Goal: Information Seeking & Learning: Learn about a topic

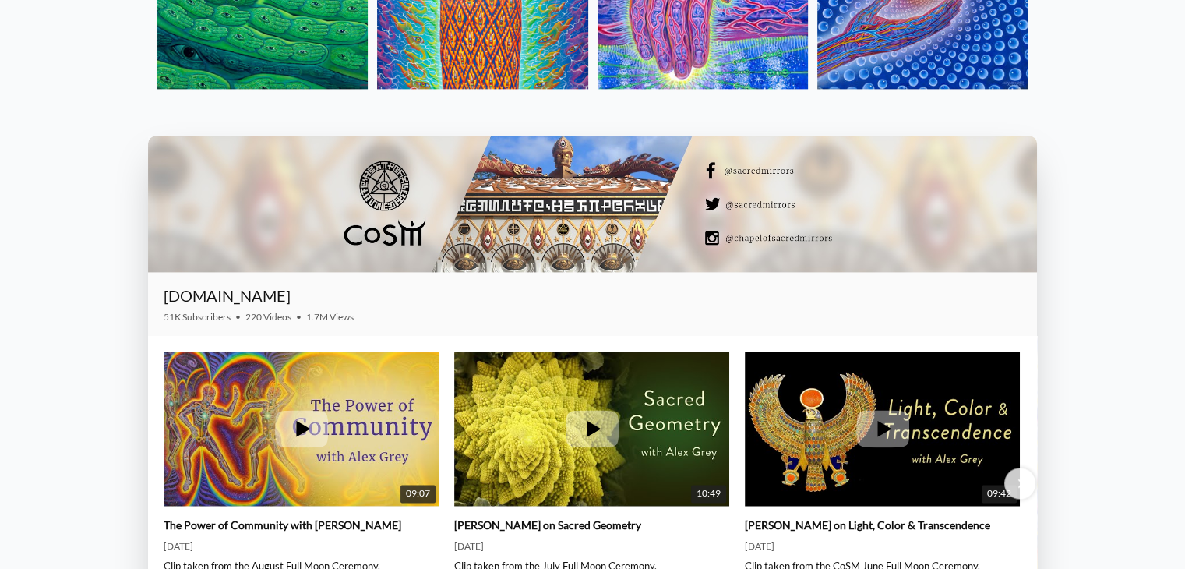
scroll to position [2149, 0]
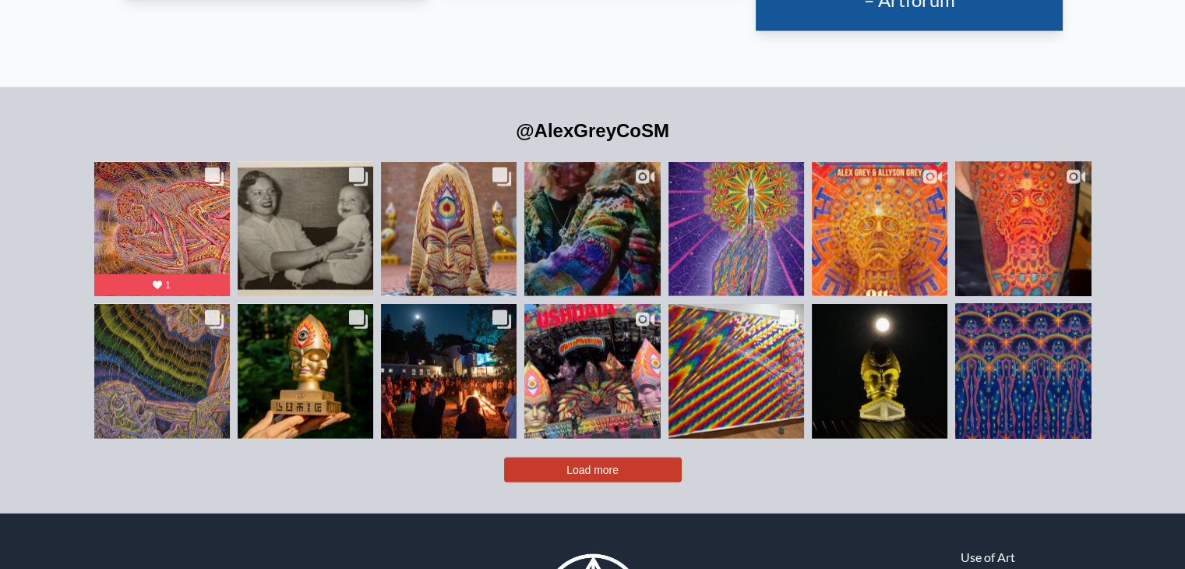
scroll to position [3445, 0]
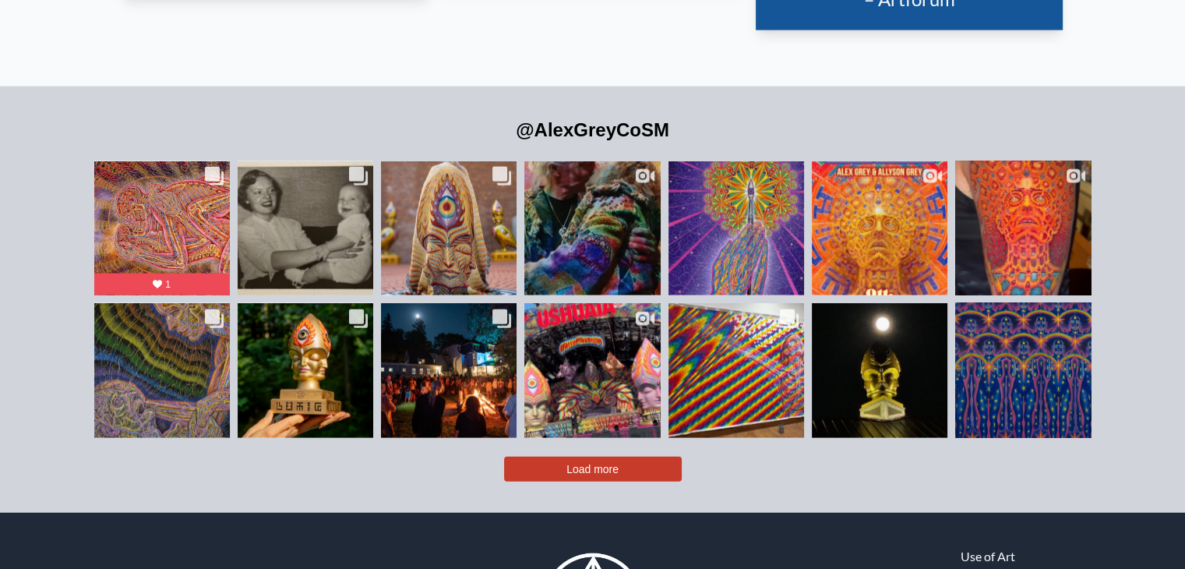
click at [571, 456] on button "Load more" at bounding box center [593, 468] width 178 height 25
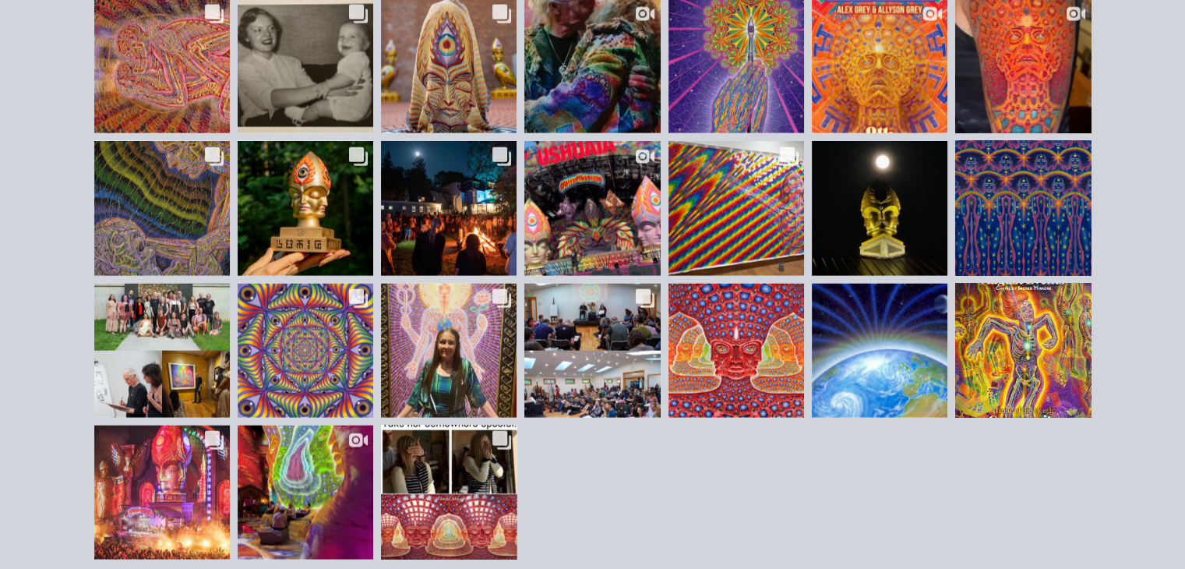
scroll to position [3607, 0]
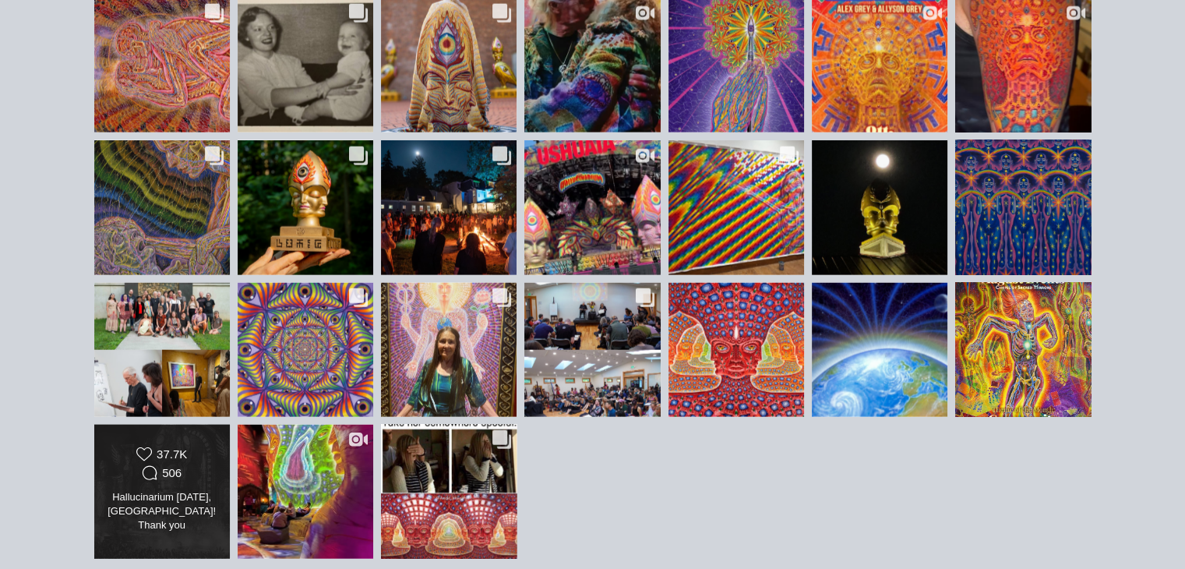
click at [162, 460] on div "Likes Count 37.7K Comments Count 506 Hallucinarium May 1, Madrid! Thank you @al…" at bounding box center [162, 491] width 110 height 90
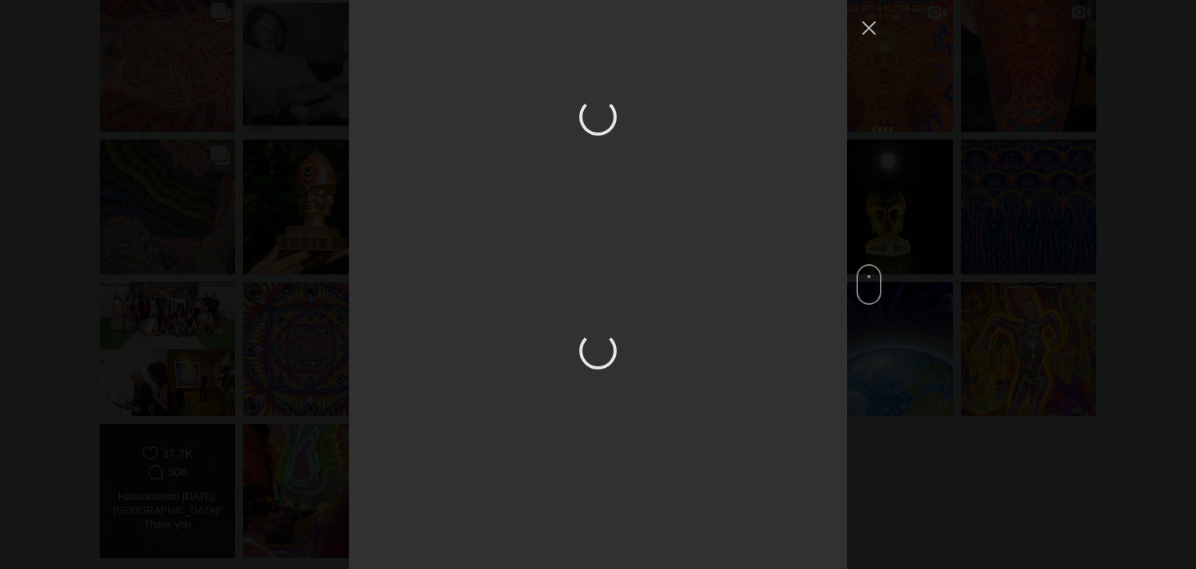
scroll to position [6061, 0]
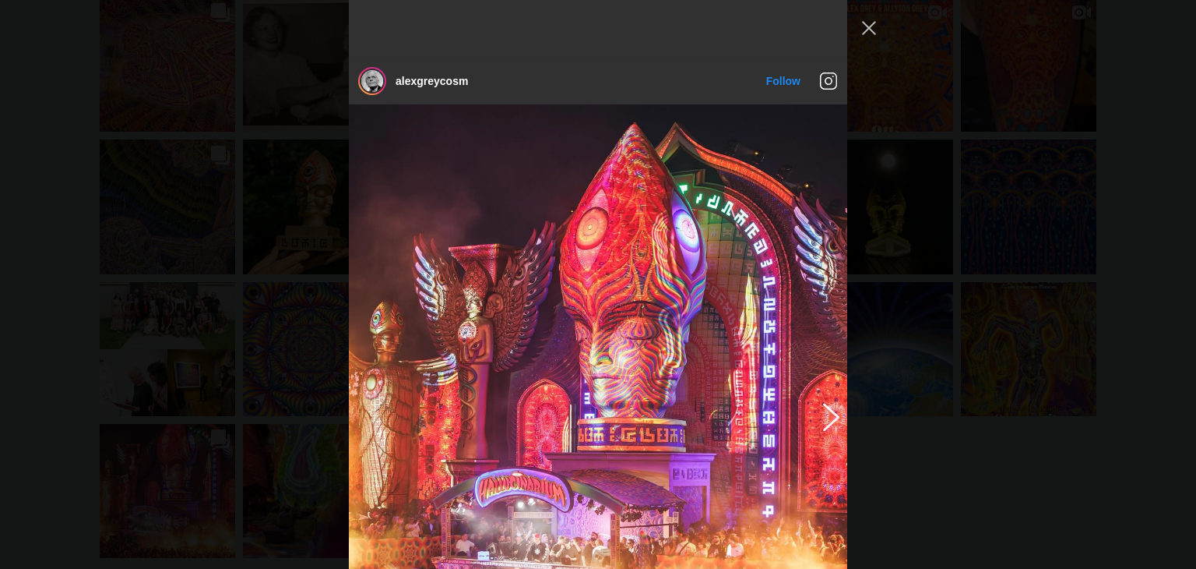
click at [821, 402] on button "Previous image" at bounding box center [828, 416] width 19 height 28
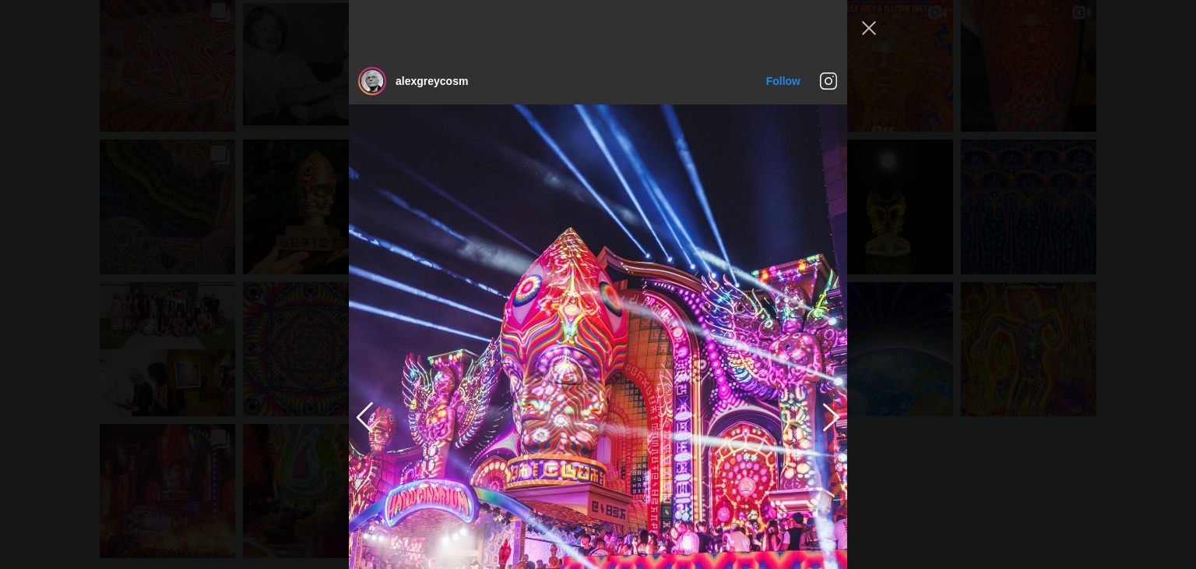
click at [821, 402] on button "Previous image" at bounding box center [828, 416] width 19 height 28
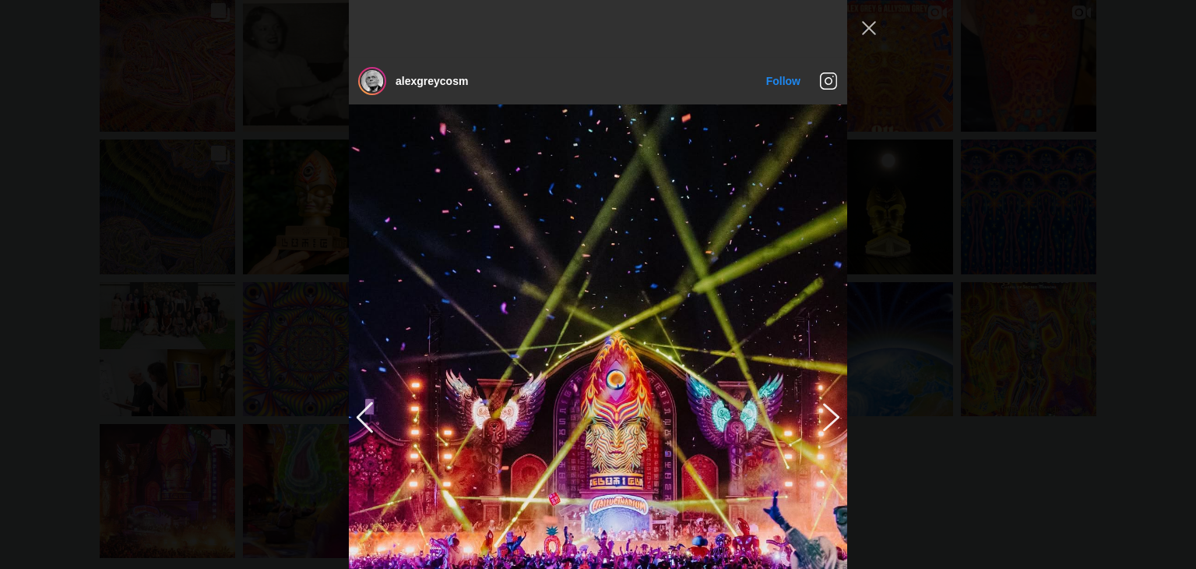
click at [821, 402] on button "Previous image" at bounding box center [828, 416] width 19 height 28
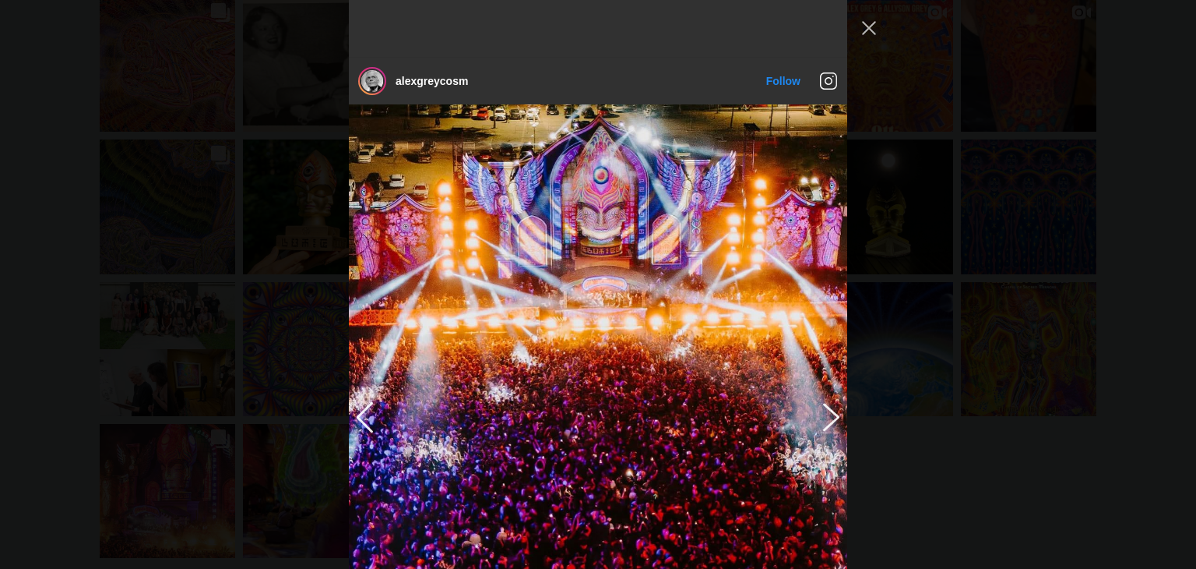
click at [821, 402] on button "Previous image" at bounding box center [828, 416] width 19 height 28
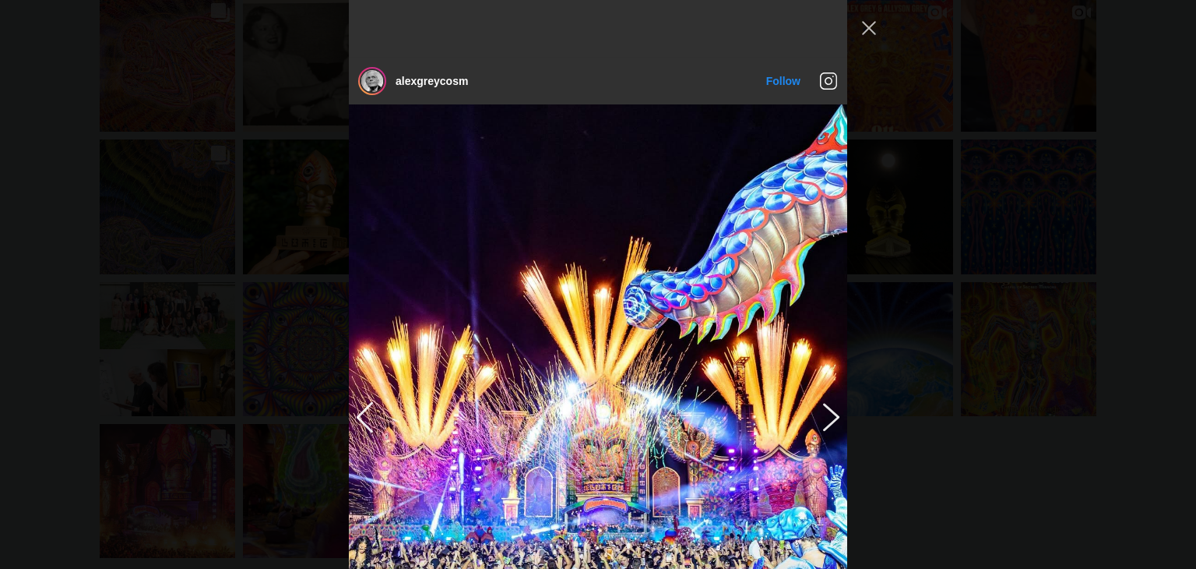
click at [821, 402] on button "Previous image" at bounding box center [828, 416] width 19 height 28
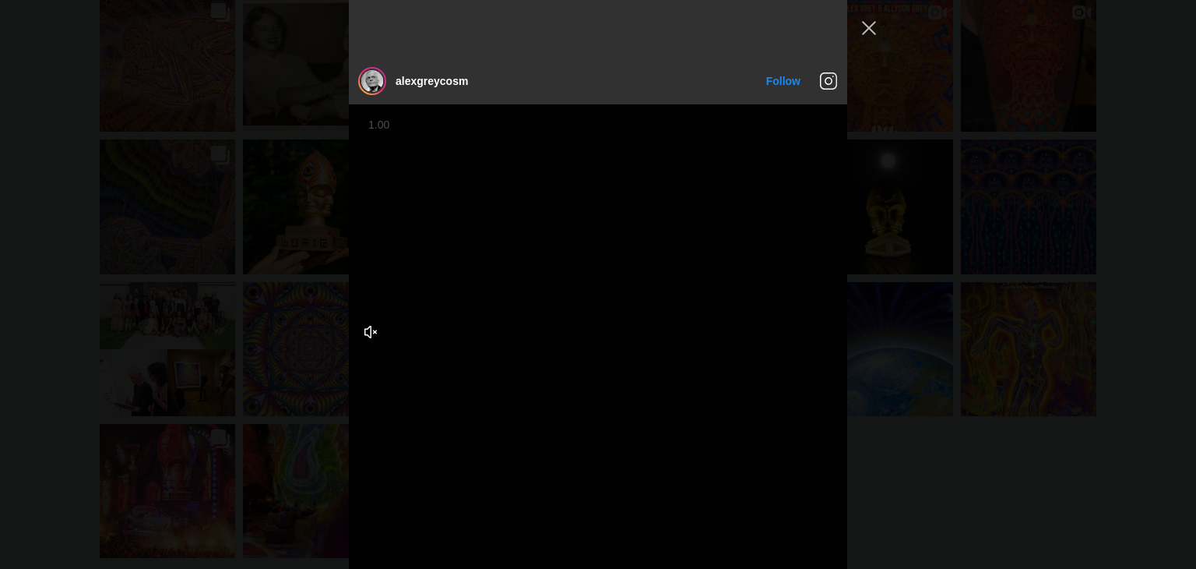
click at [943, 347] on div "alexgreycosm Follow" at bounding box center [598, 284] width 1196 height 569
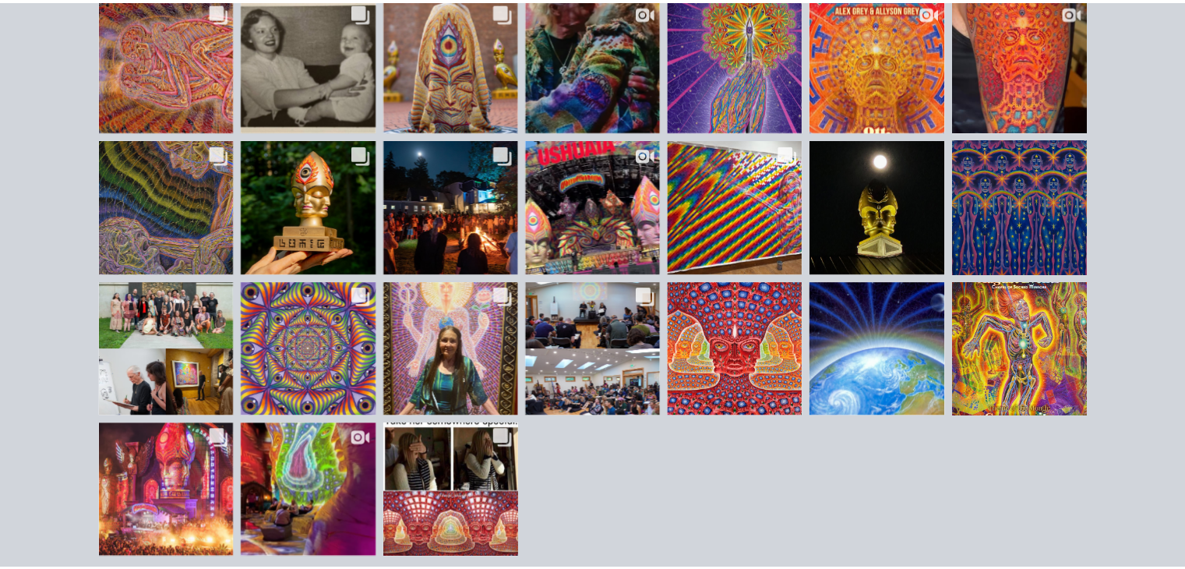
scroll to position [3607, 0]
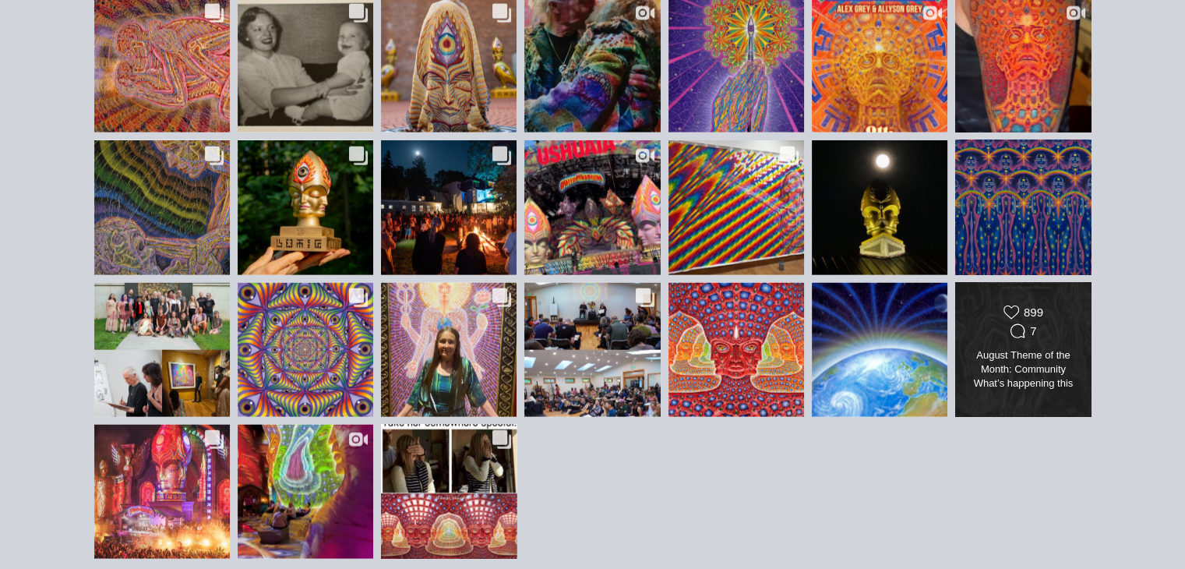
click at [1054, 305] on div "Likes Count 899 Comments Count 7" at bounding box center [1023, 323] width 110 height 37
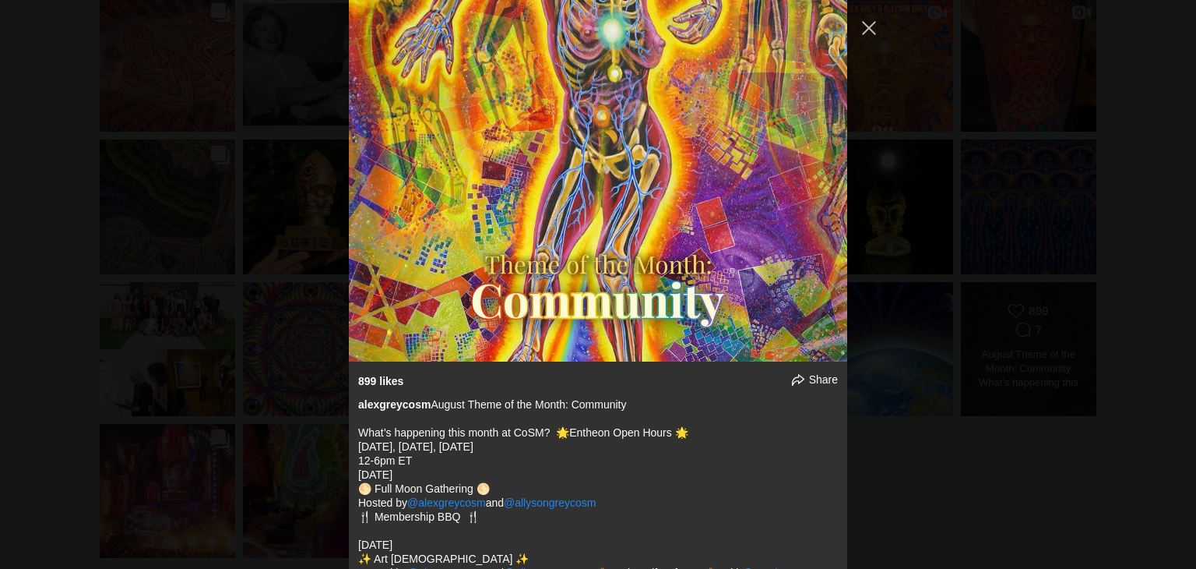
scroll to position [5691, 0]
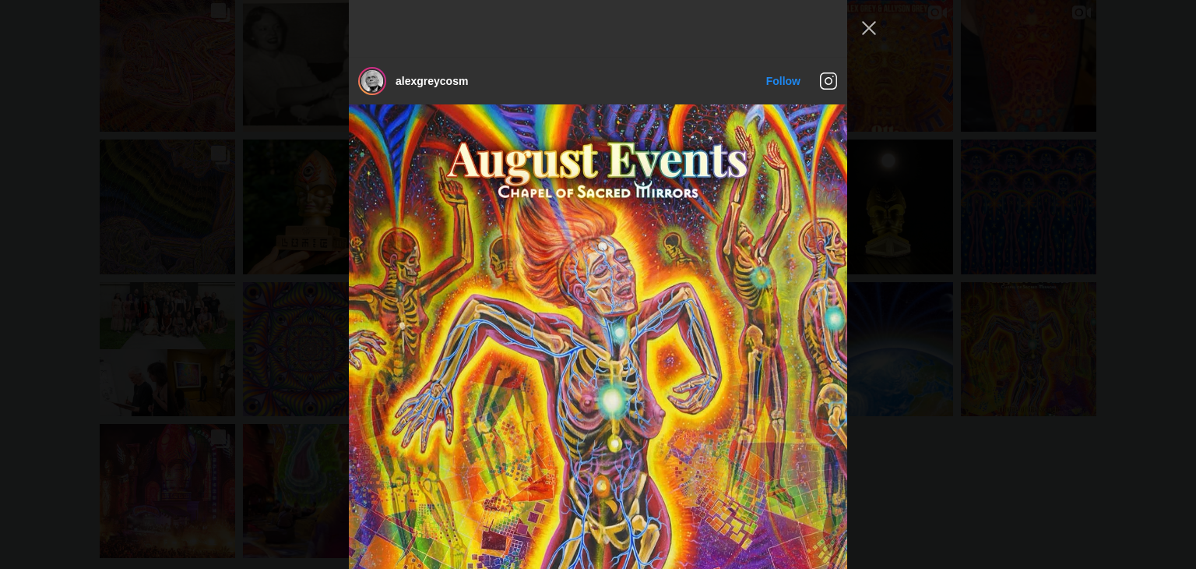
click at [903, 263] on div "alexgreycosm Follow" at bounding box center [598, 284] width 1196 height 569
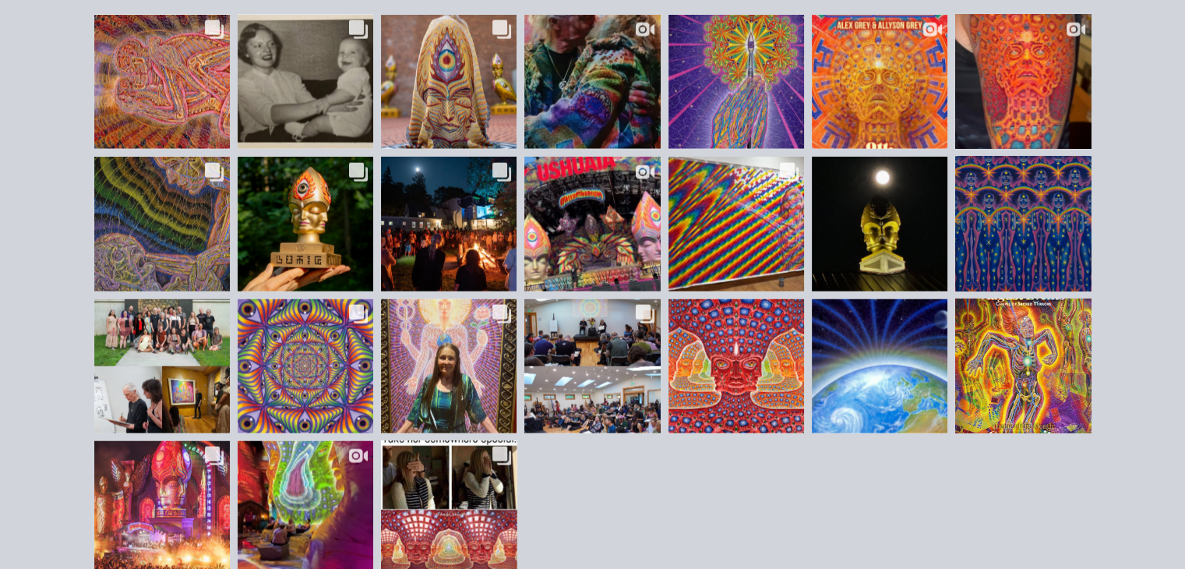
scroll to position [3590, 0]
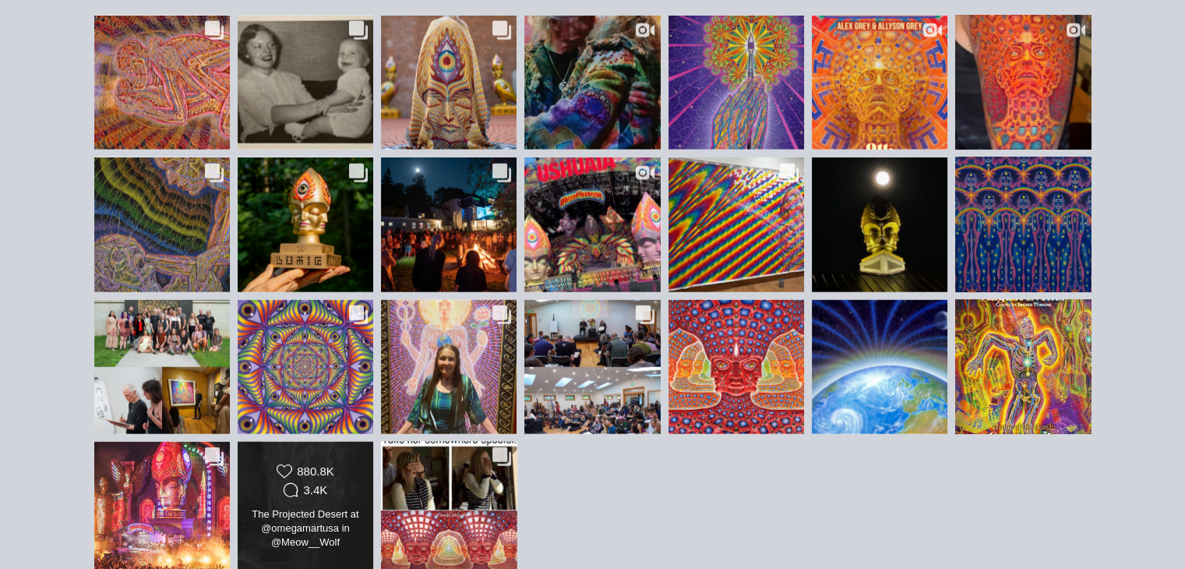
click at [299, 464] on div "880.8K" at bounding box center [315, 471] width 37 height 14
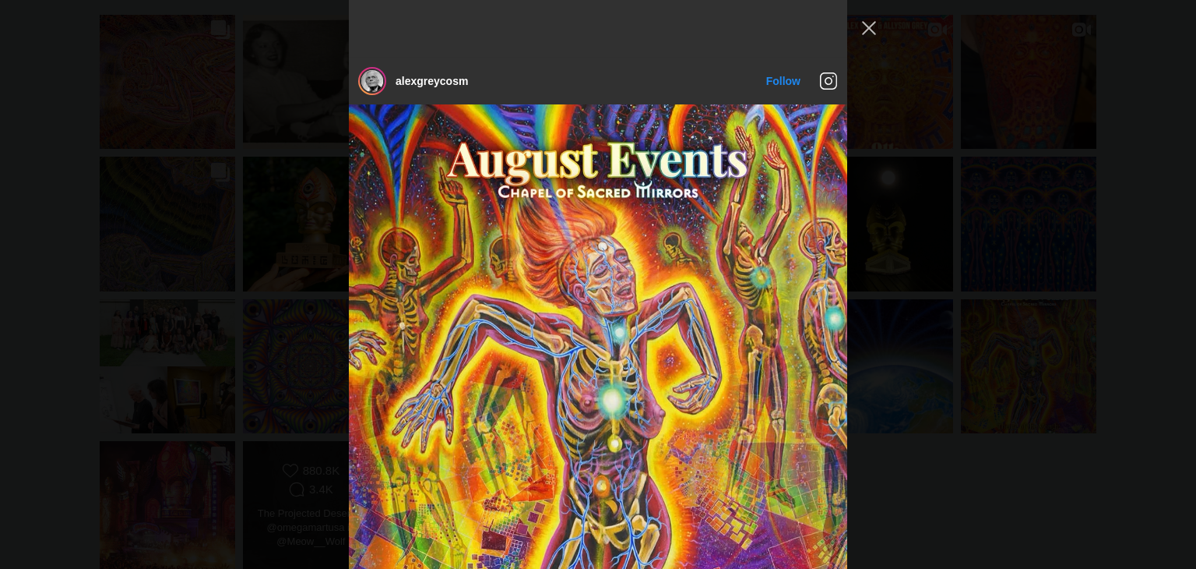
scroll to position [7485, 0]
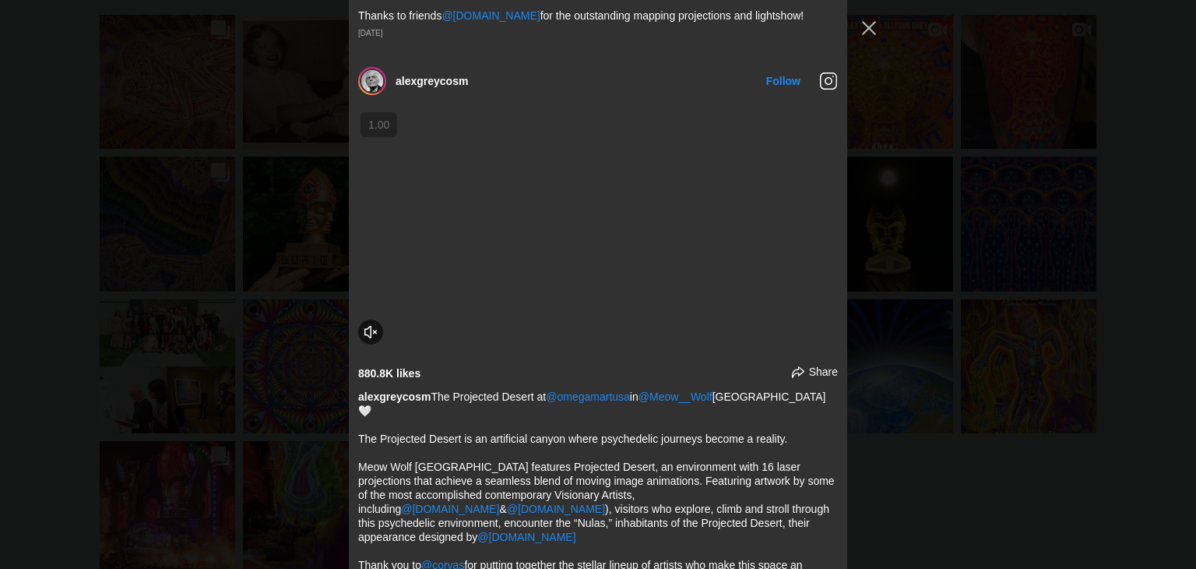
click at [199, 425] on div "alexgreycosm Follow" at bounding box center [598, 284] width 1196 height 569
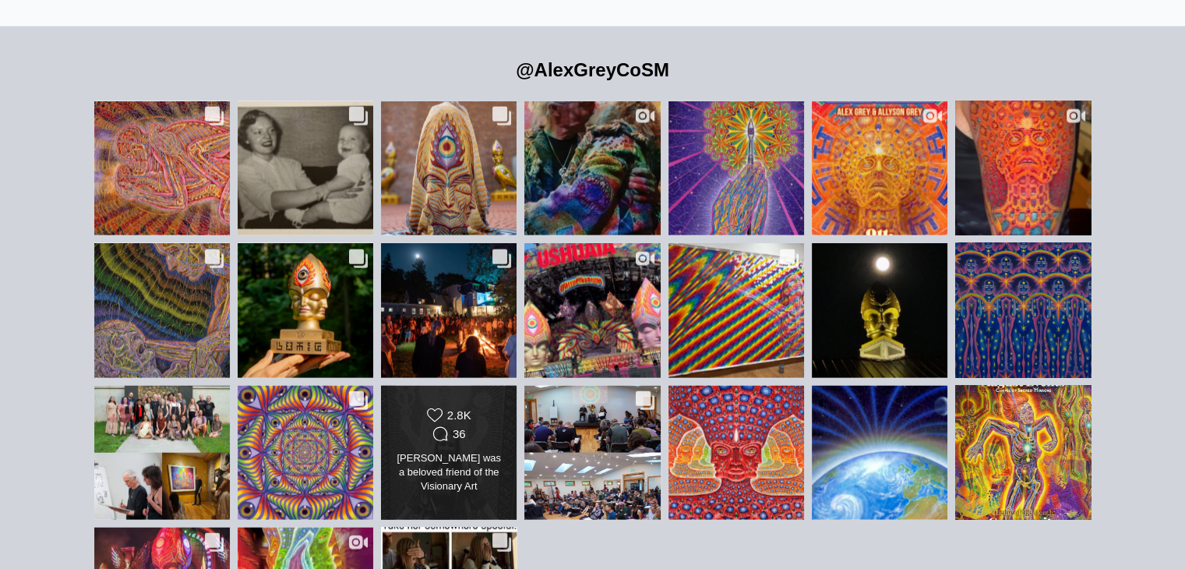
scroll to position [3470, 0]
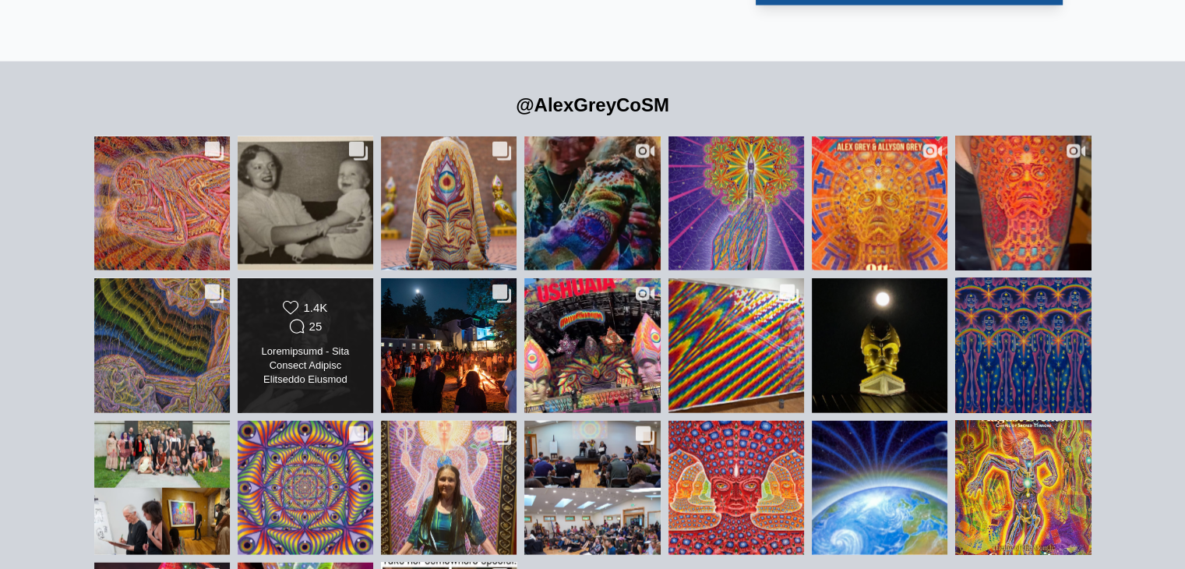
click at [353, 300] on div "Likes Count 1.4K Comments Count 25" at bounding box center [305, 318] width 110 height 37
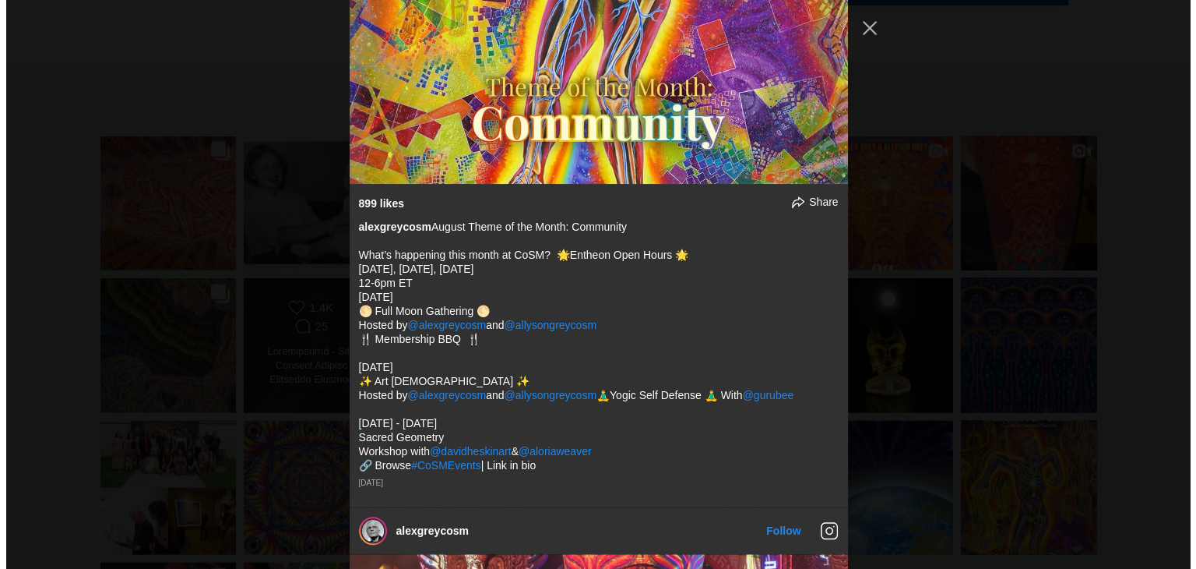
scroll to position [2259, 0]
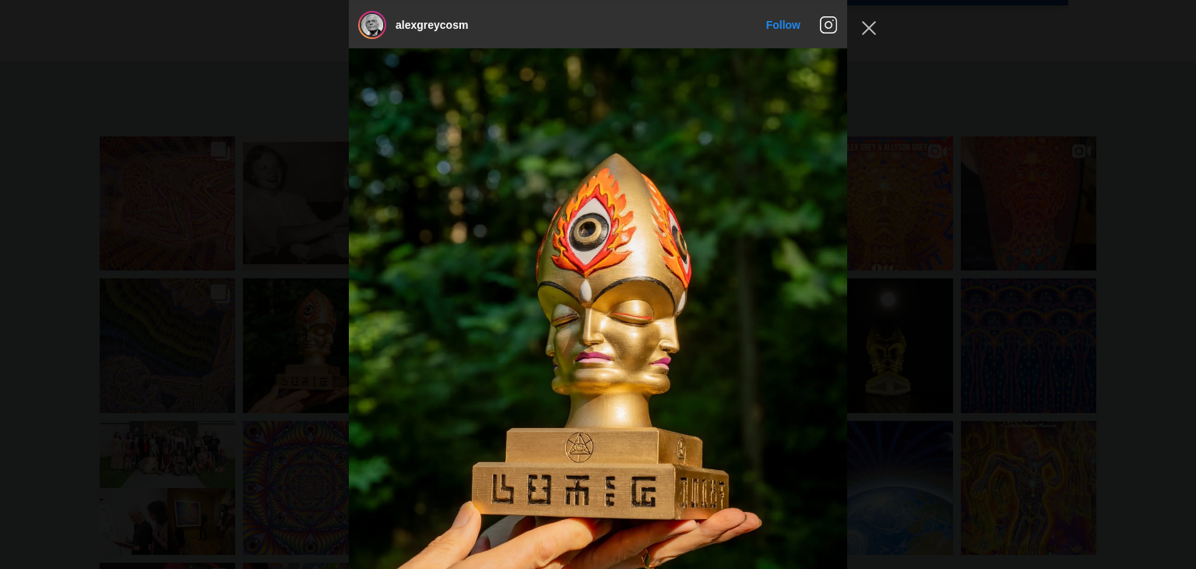
click at [249, 307] on div "alexgreycosm Follow" at bounding box center [598, 284] width 1196 height 569
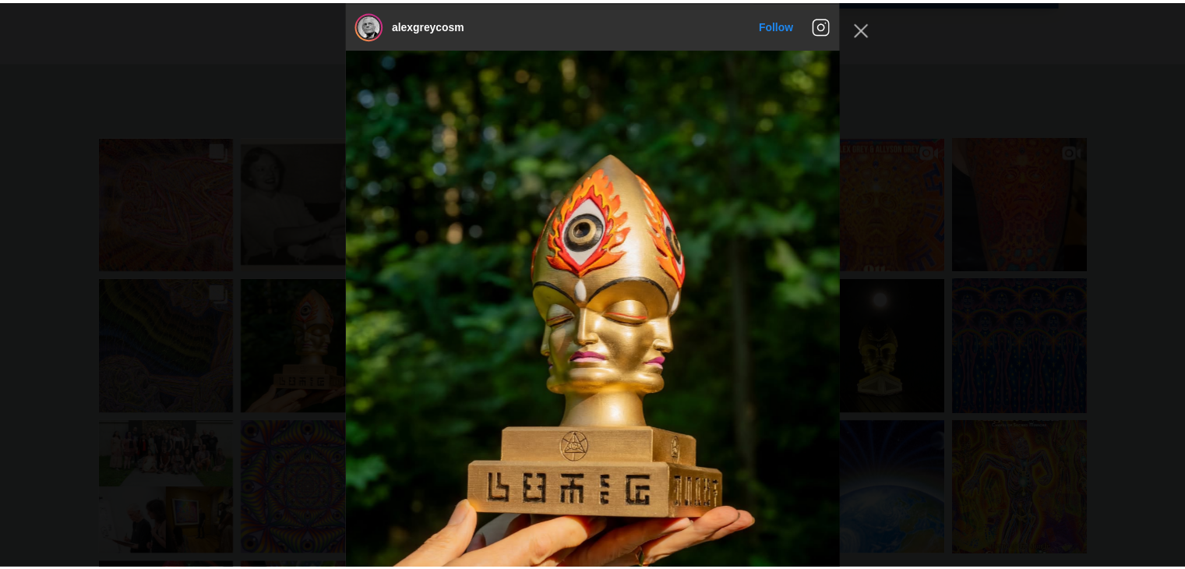
scroll to position [3470, 0]
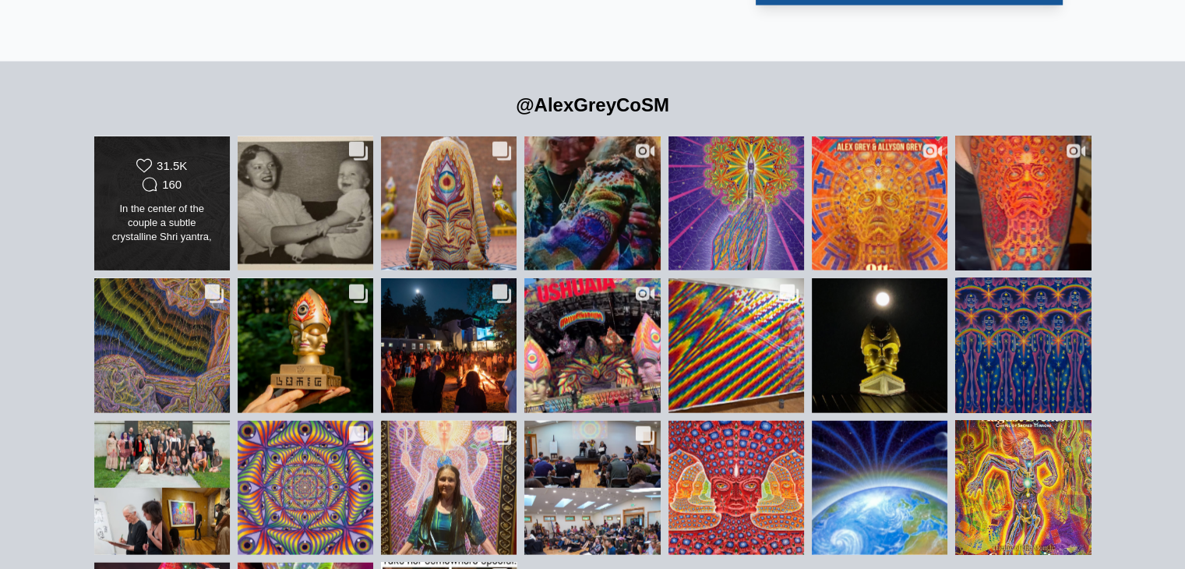
click at [202, 158] on div "Likes Count 31.5K Comments Count 160" at bounding box center [162, 176] width 110 height 37
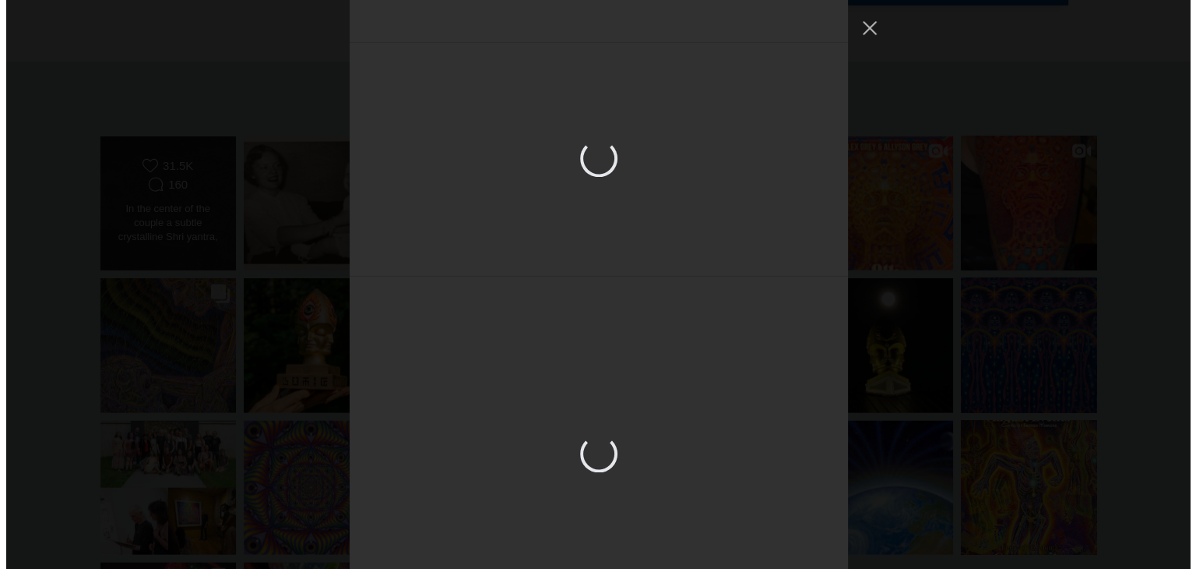
scroll to position [0, 0]
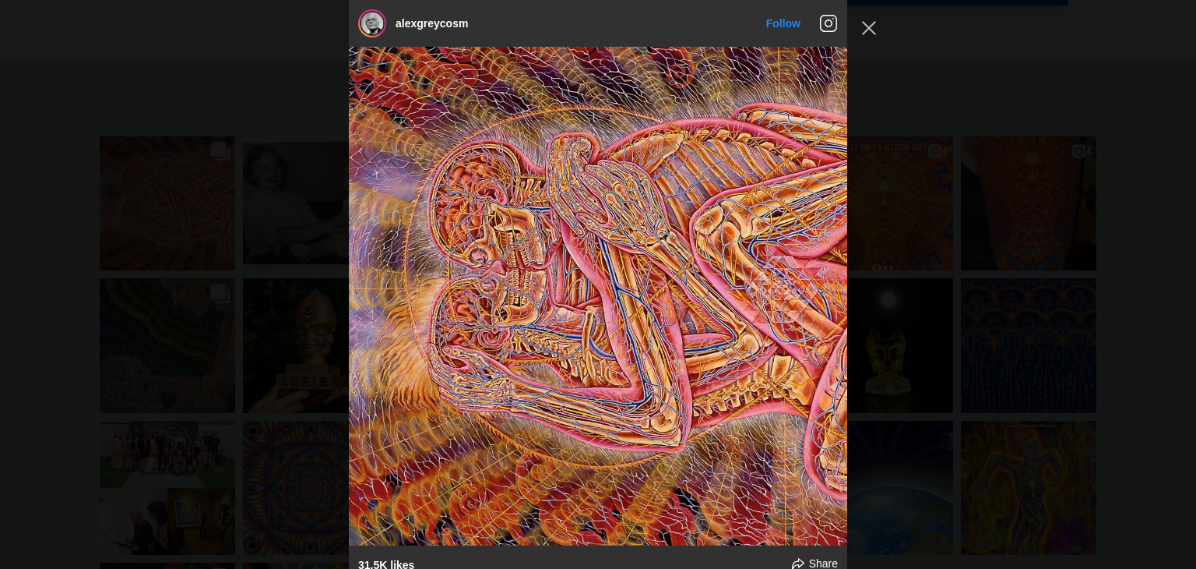
click at [187, 172] on div "alexgreycosm Follow" at bounding box center [598, 284] width 1196 height 569
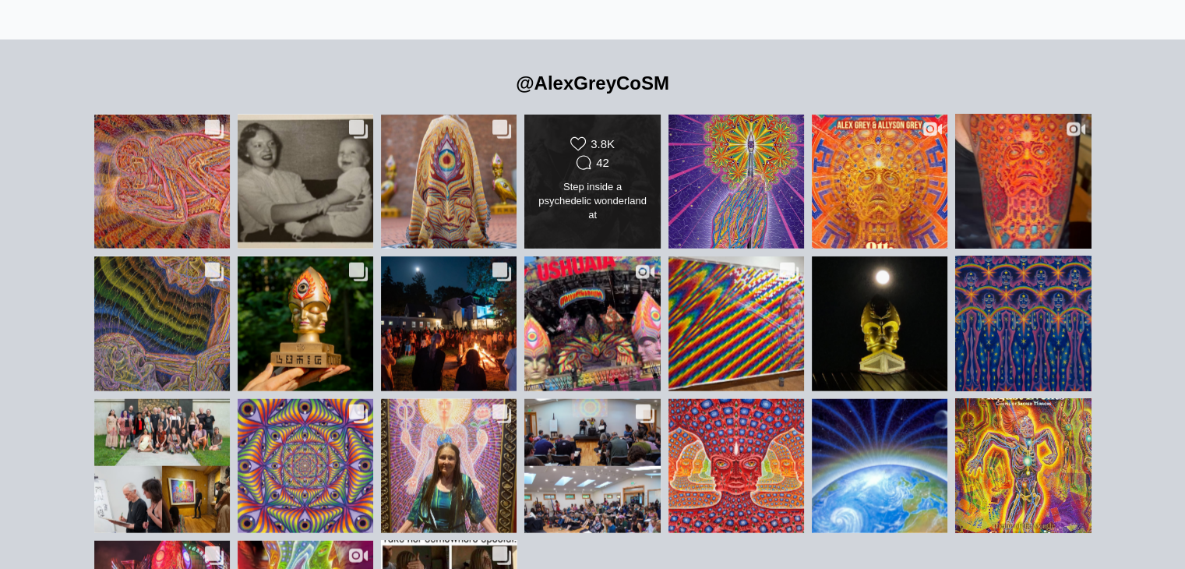
scroll to position [3494, 0]
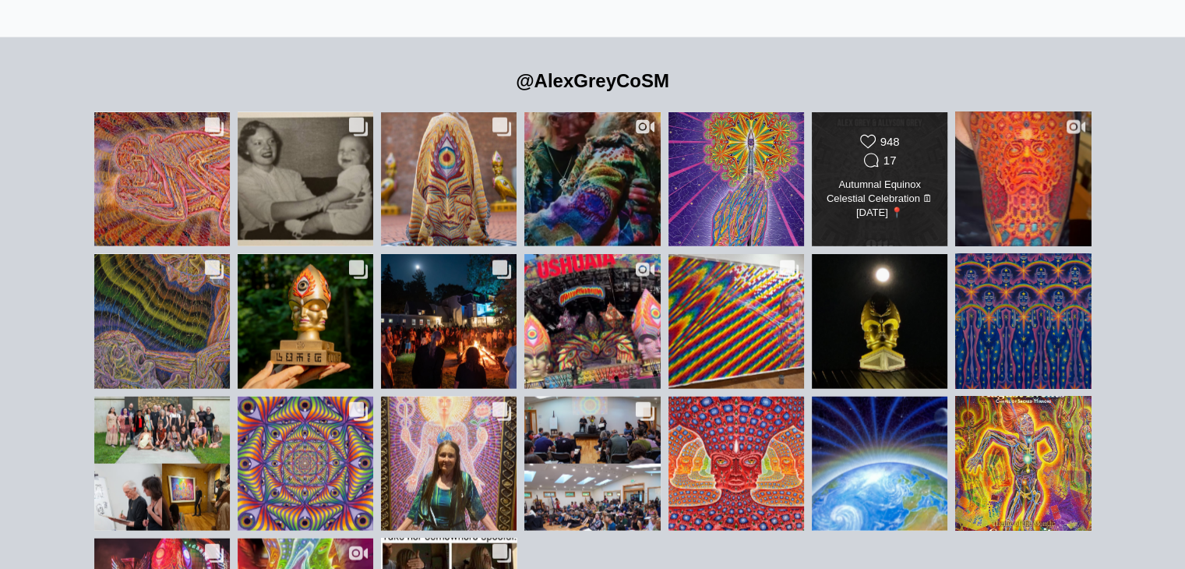
click at [936, 161] on div "Likes Count 948 Comments Count 17 Autumnal Equinox Celestial Celebration 🗓 Sept…" at bounding box center [879, 179] width 137 height 136
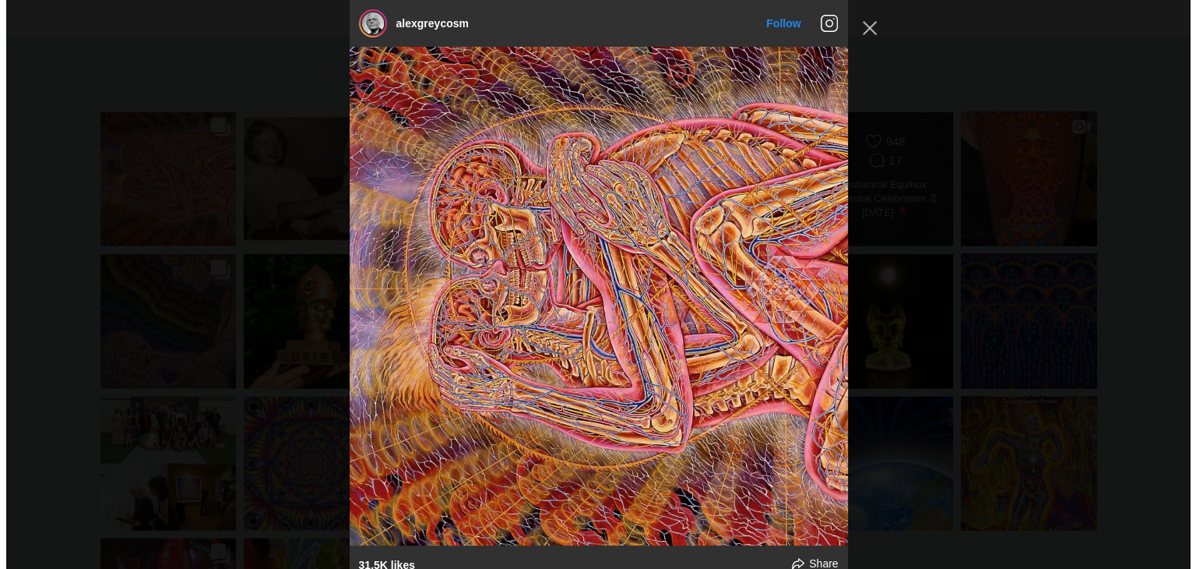
scroll to position [2519, 0]
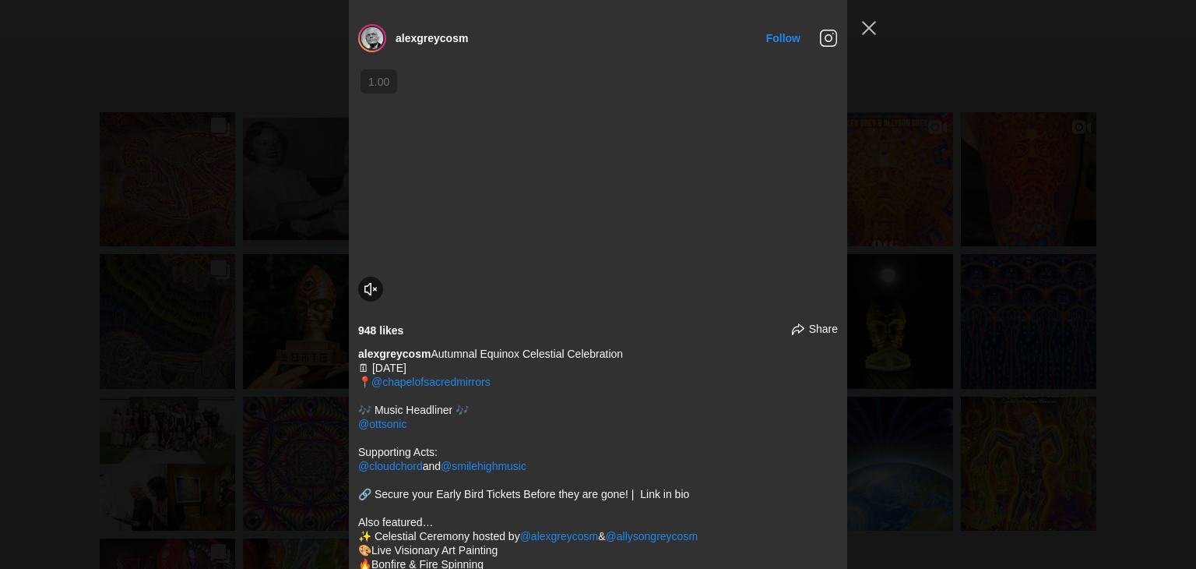
click at [959, 198] on div "alexgreycosm Follow" at bounding box center [598, 284] width 1196 height 569
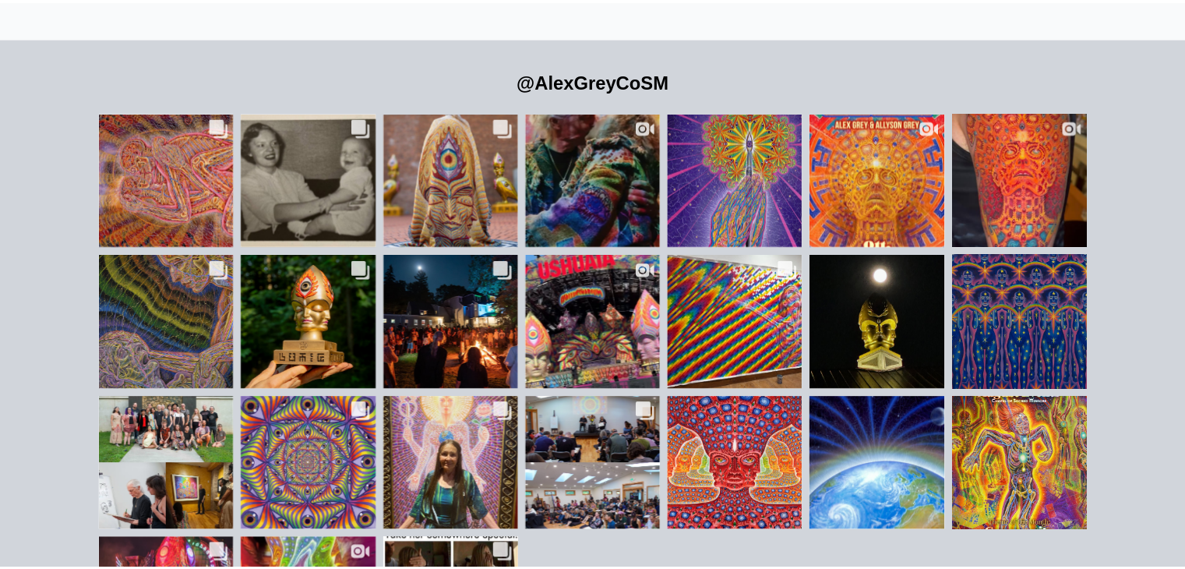
scroll to position [3494, 0]
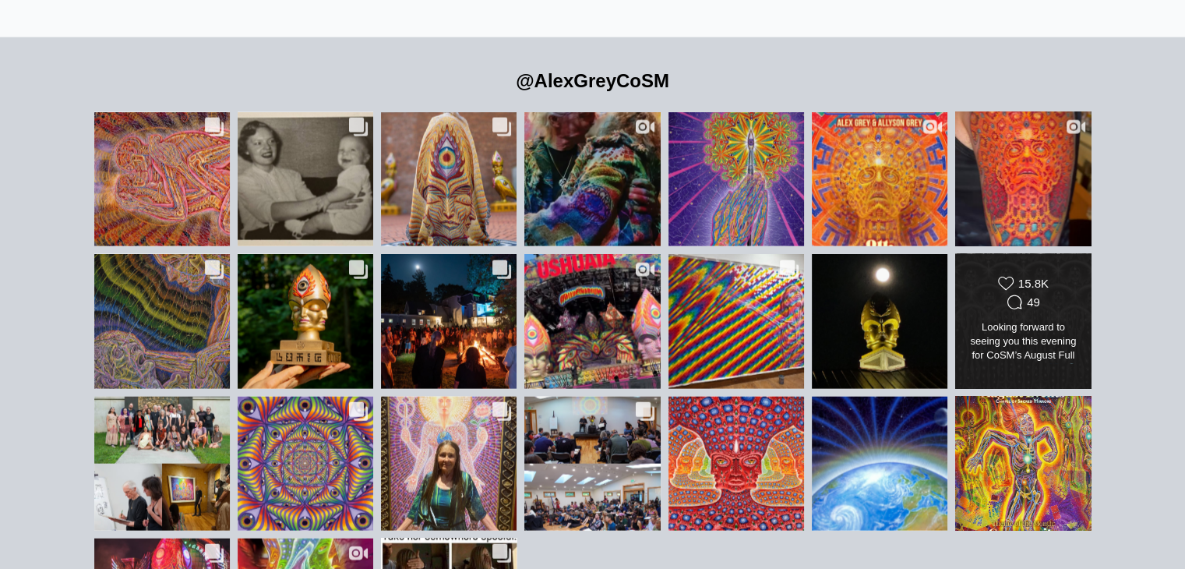
click at [973, 276] on div "Likes Count 15.8K Comments Count 49" at bounding box center [1023, 294] width 110 height 37
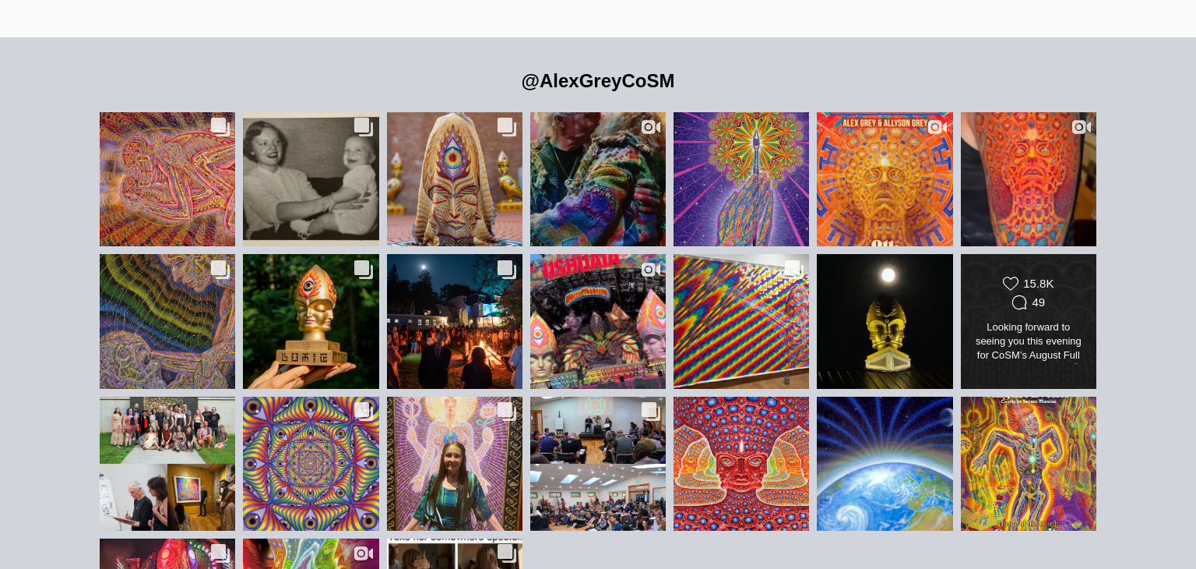
scroll to position [9522, 0]
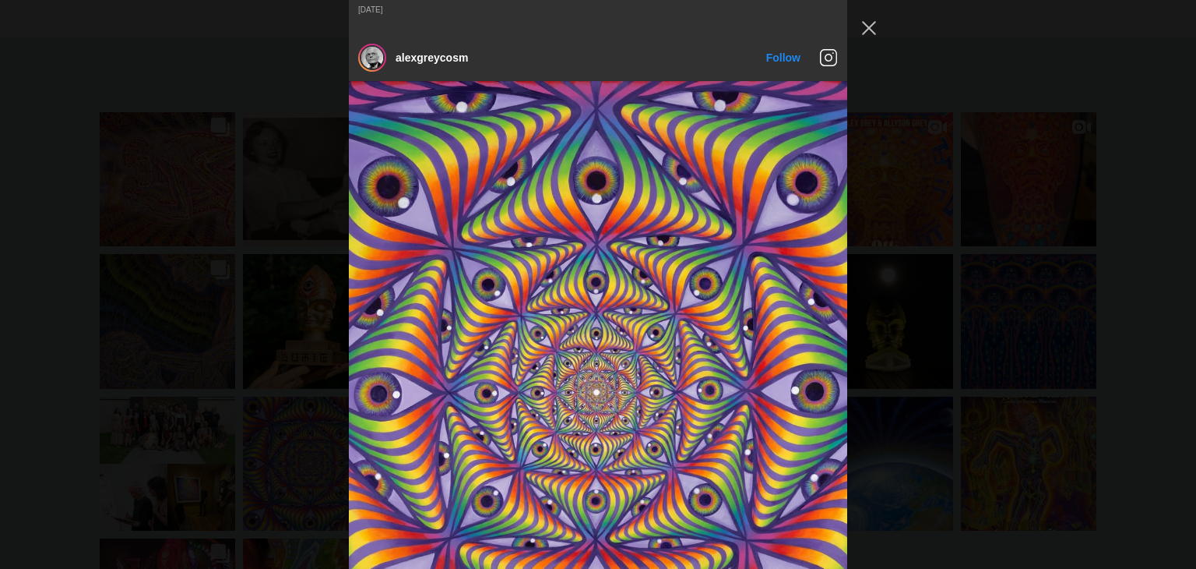
click at [965, 275] on div "alexgreycosm Follow" at bounding box center [598, 284] width 1196 height 569
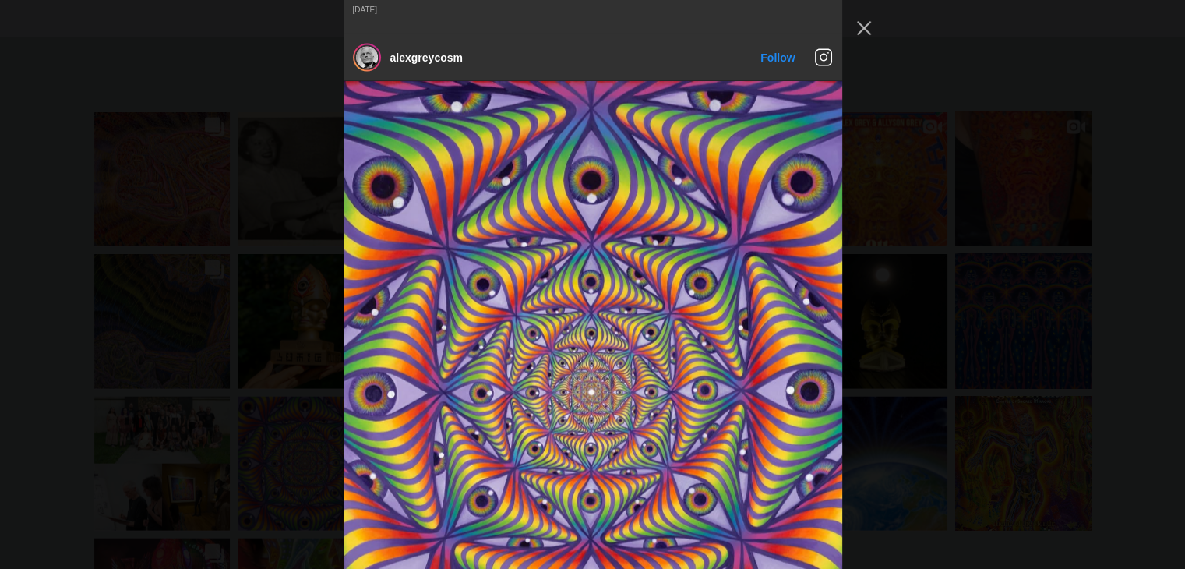
scroll to position [7565, 0]
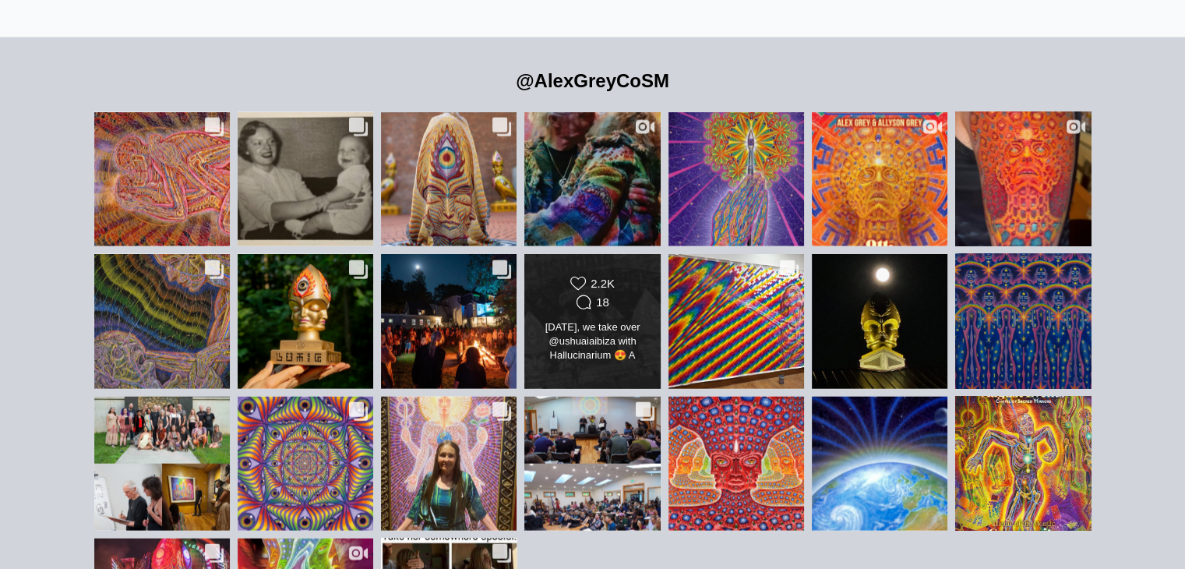
click at [640, 276] on div "Likes Count 2.2K Comments Count 18" at bounding box center [592, 294] width 110 height 37
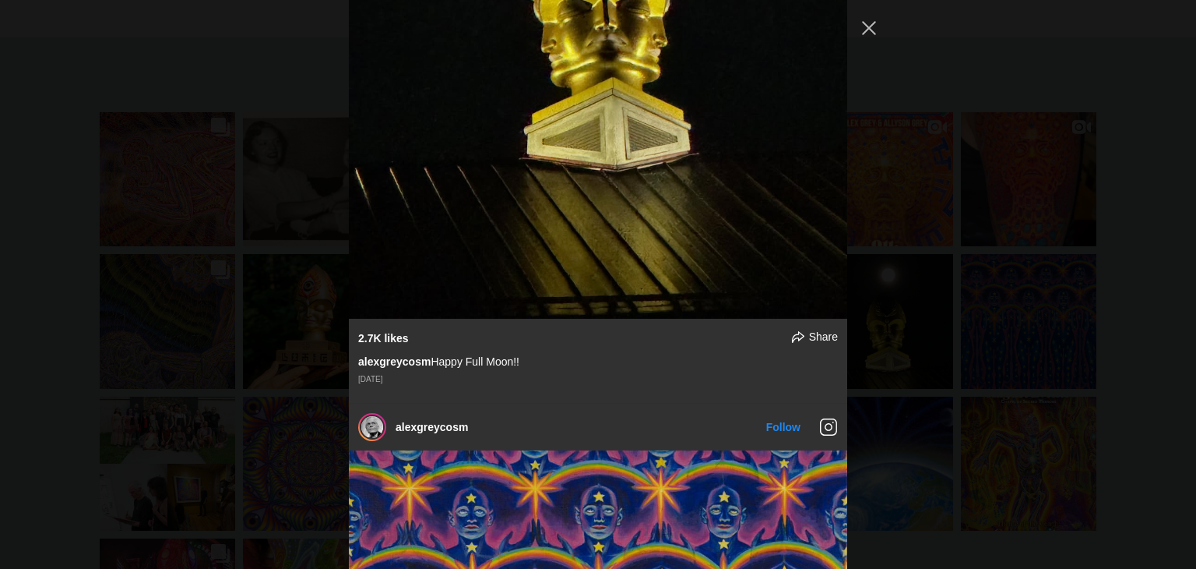
scroll to position [8160, 0]
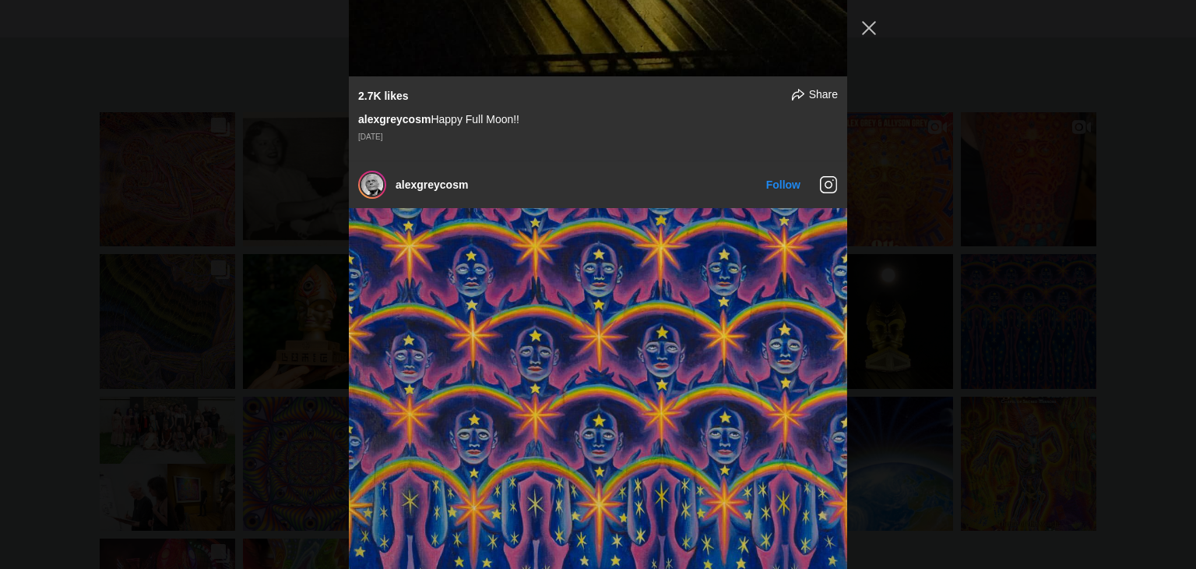
scroll to position [8399, 0]
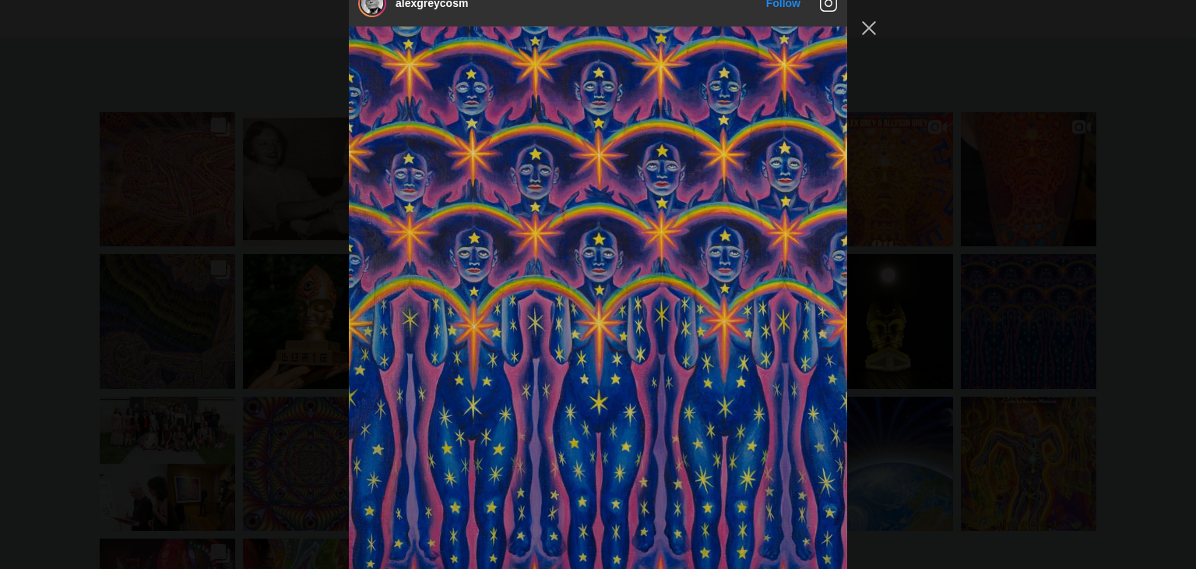
scroll to position [8582, 0]
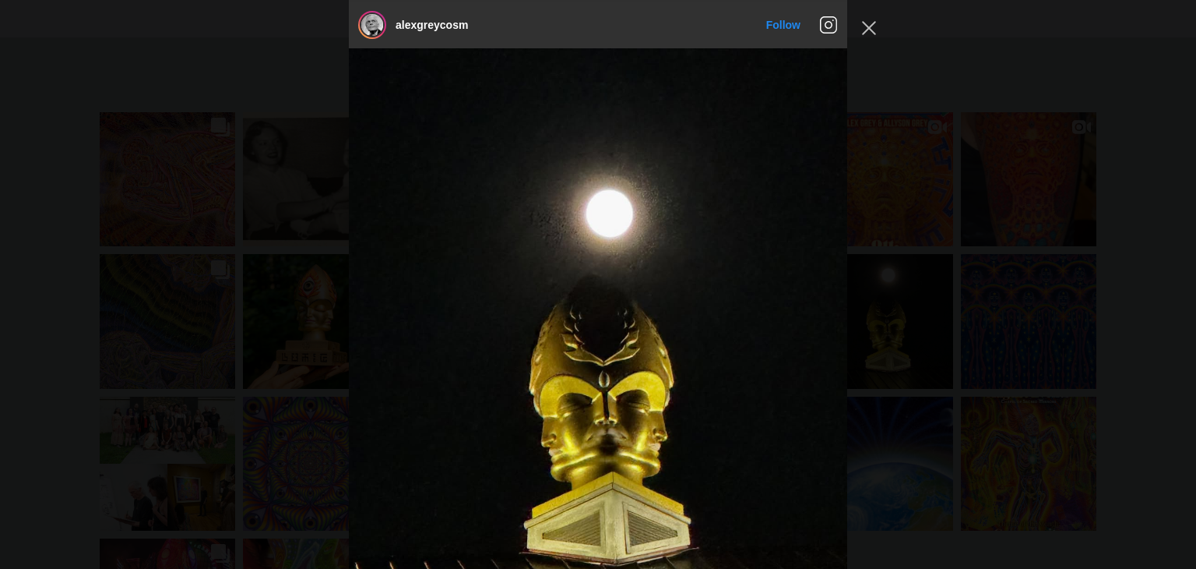
scroll to position [7744, 0]
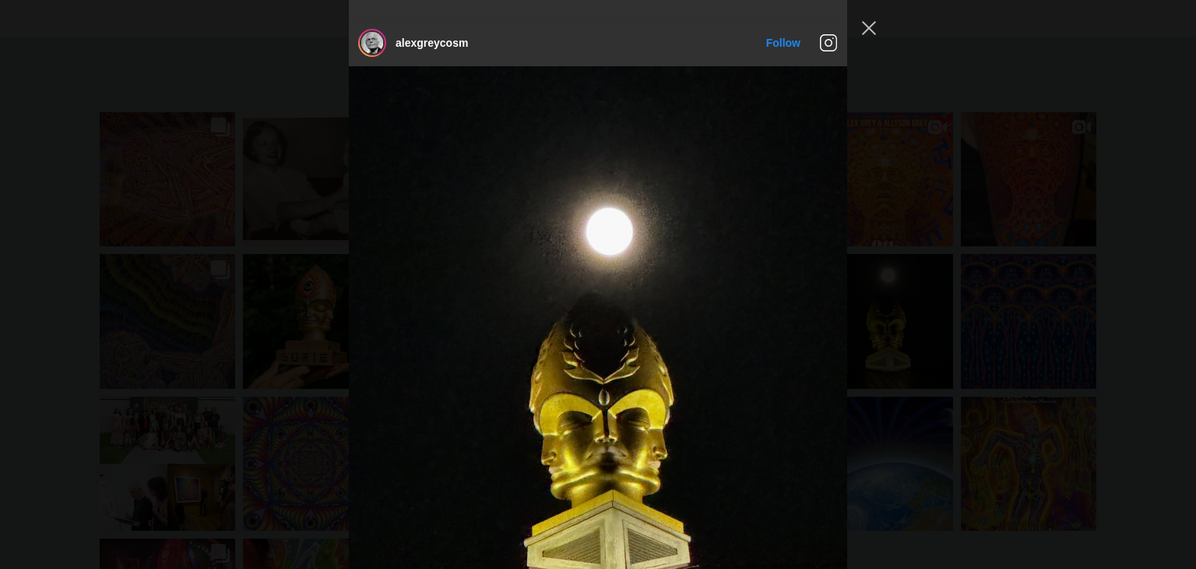
click at [976, 178] on div "alexgreycosm Follow" at bounding box center [598, 284] width 1196 height 569
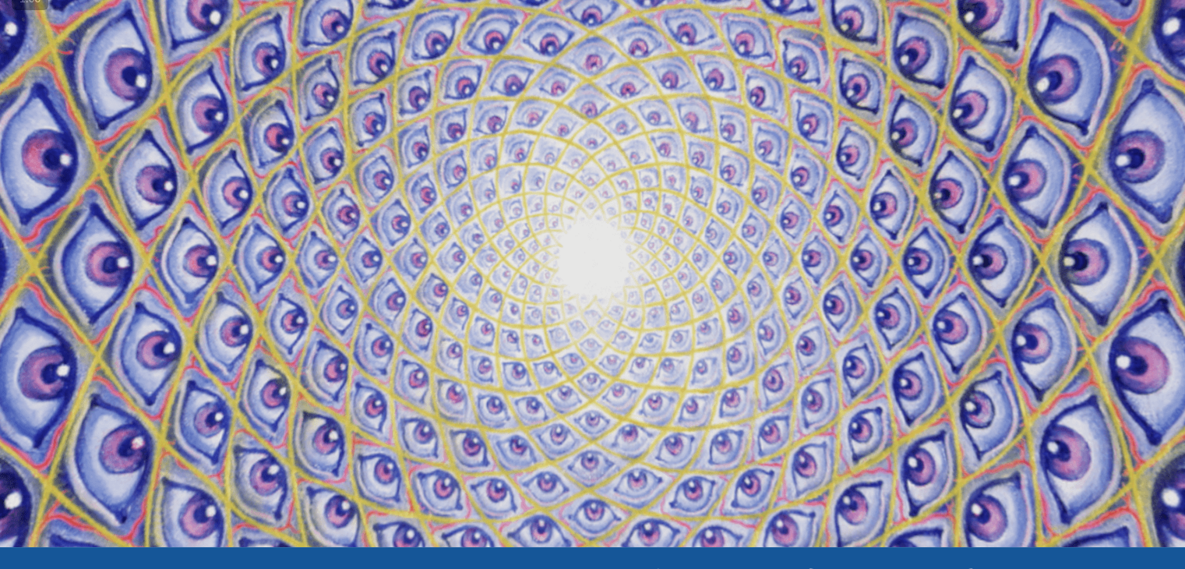
scroll to position [0, 0]
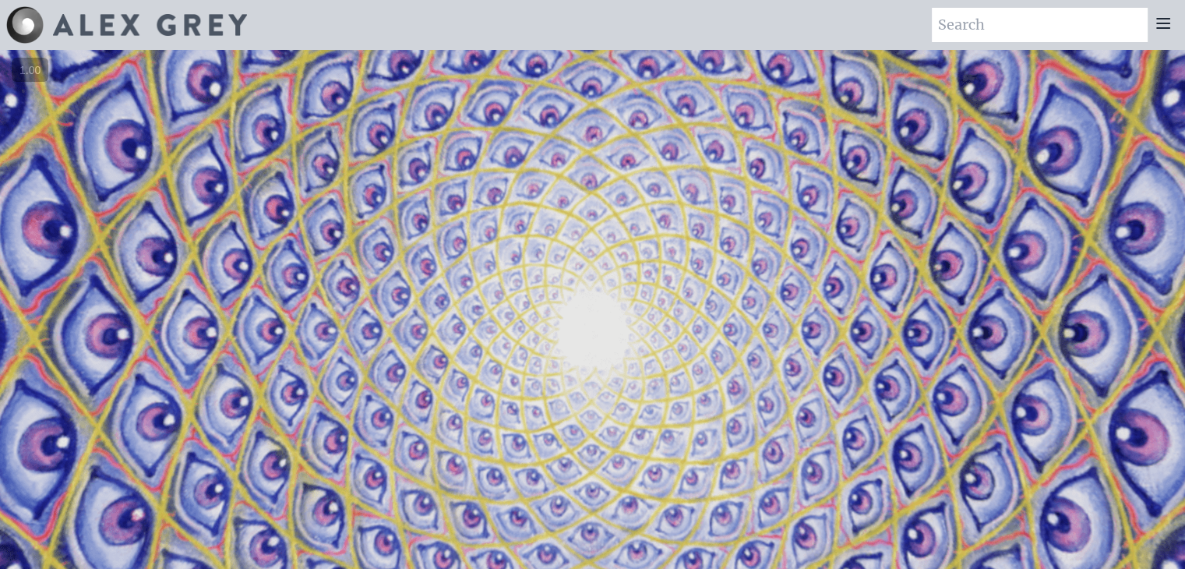
click at [1163, 32] on icon at bounding box center [1162, 23] width 19 height 19
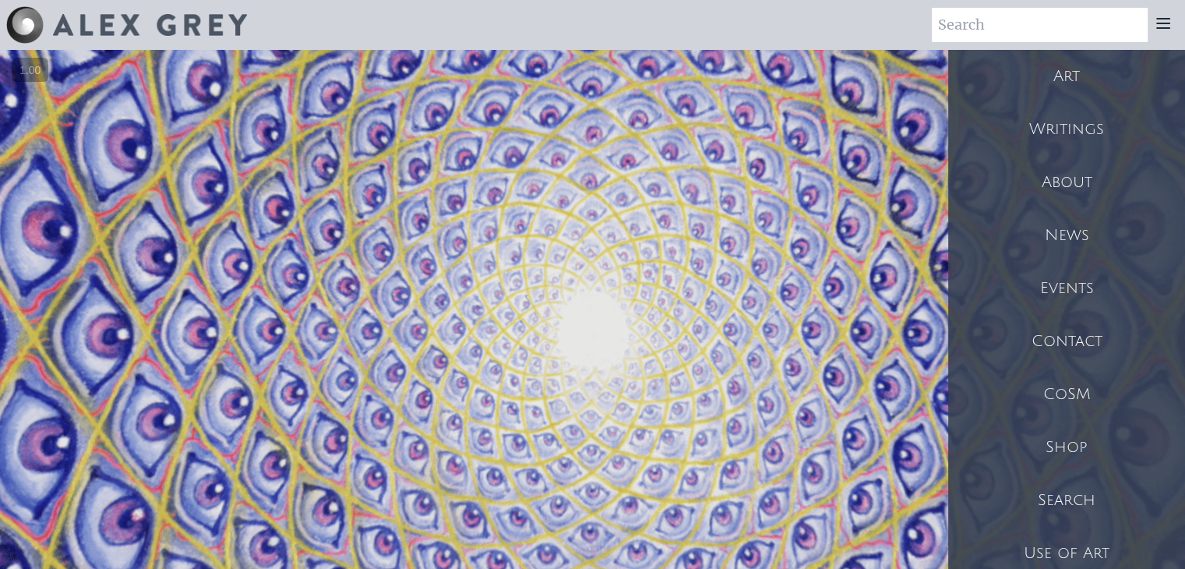
click at [1063, 79] on div "Art" at bounding box center [1066, 76] width 237 height 53
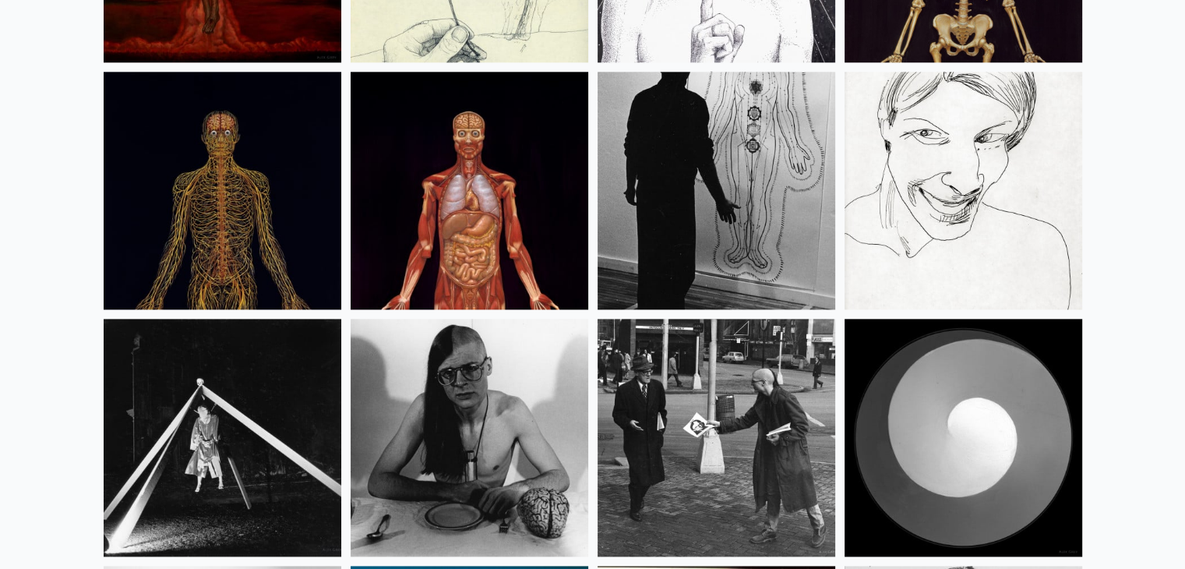
scroll to position [19604, 0]
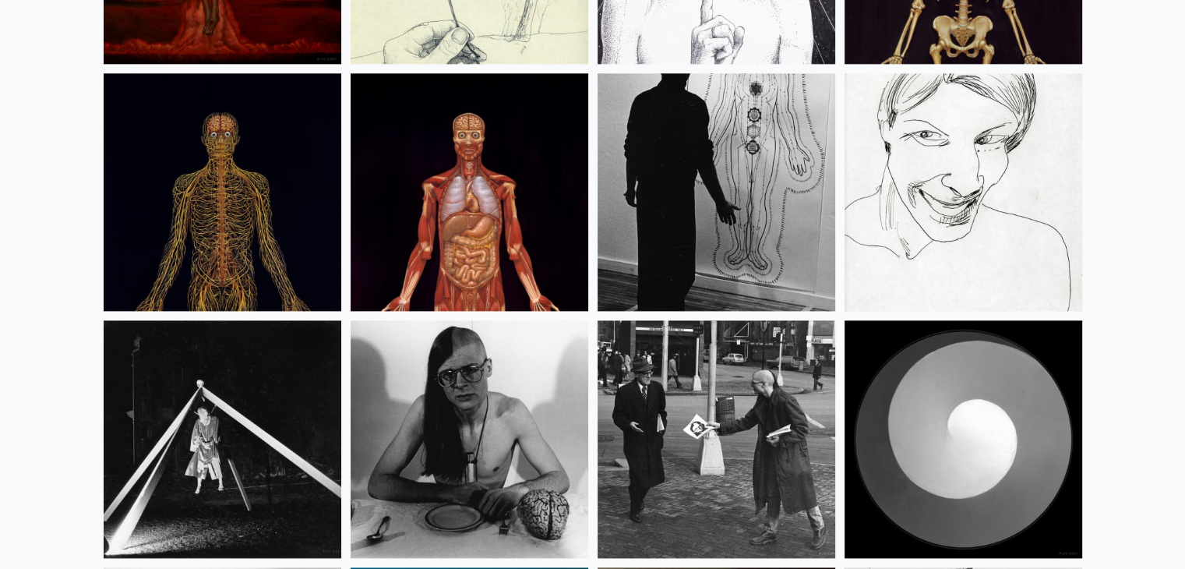
click at [764, 144] on img at bounding box center [716, 192] width 238 height 238
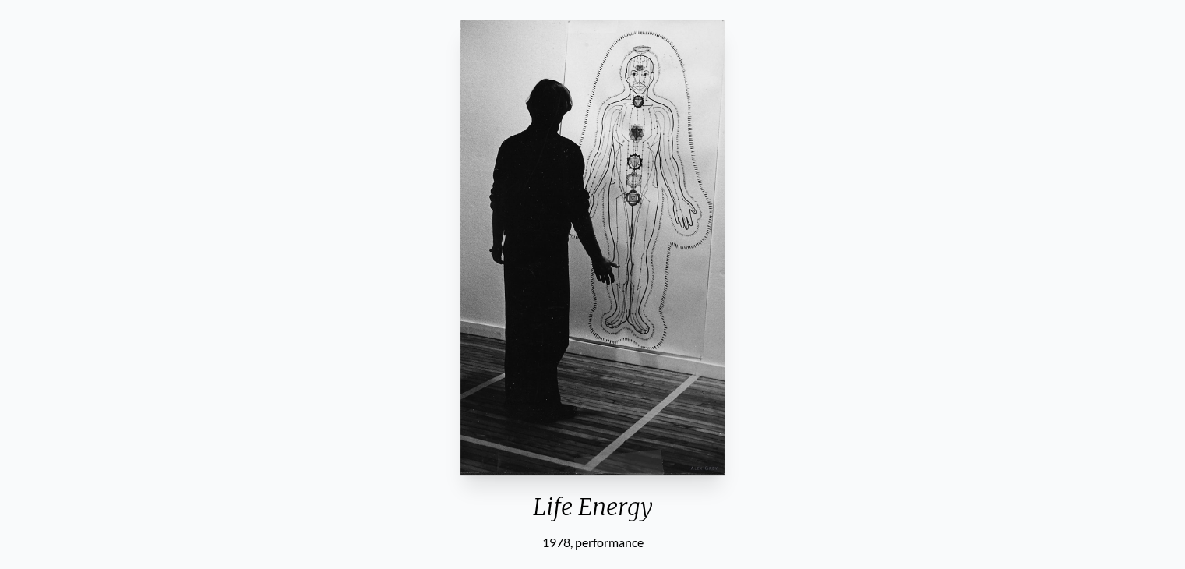
scroll to position [119, 0]
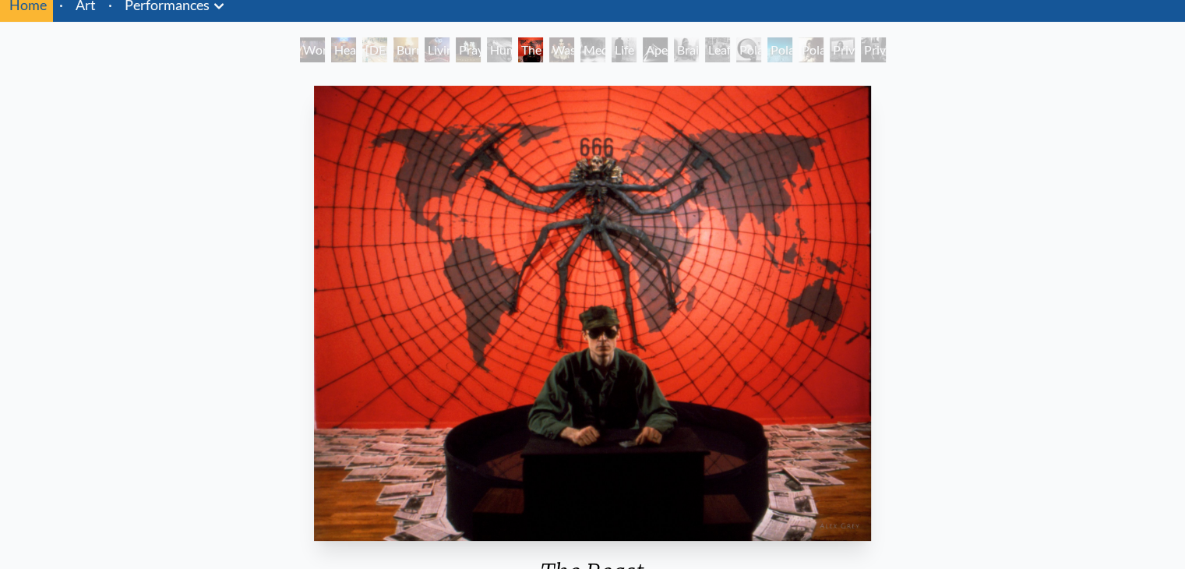
scroll to position [62, 0]
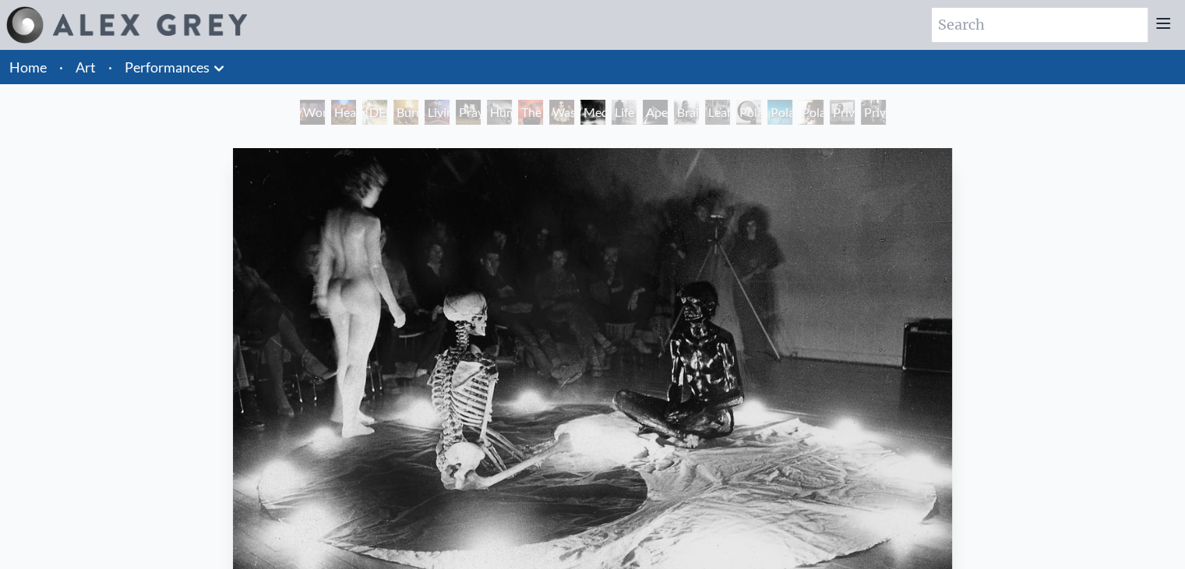
click at [139, 63] on link "Performances" at bounding box center [167, 67] width 85 height 22
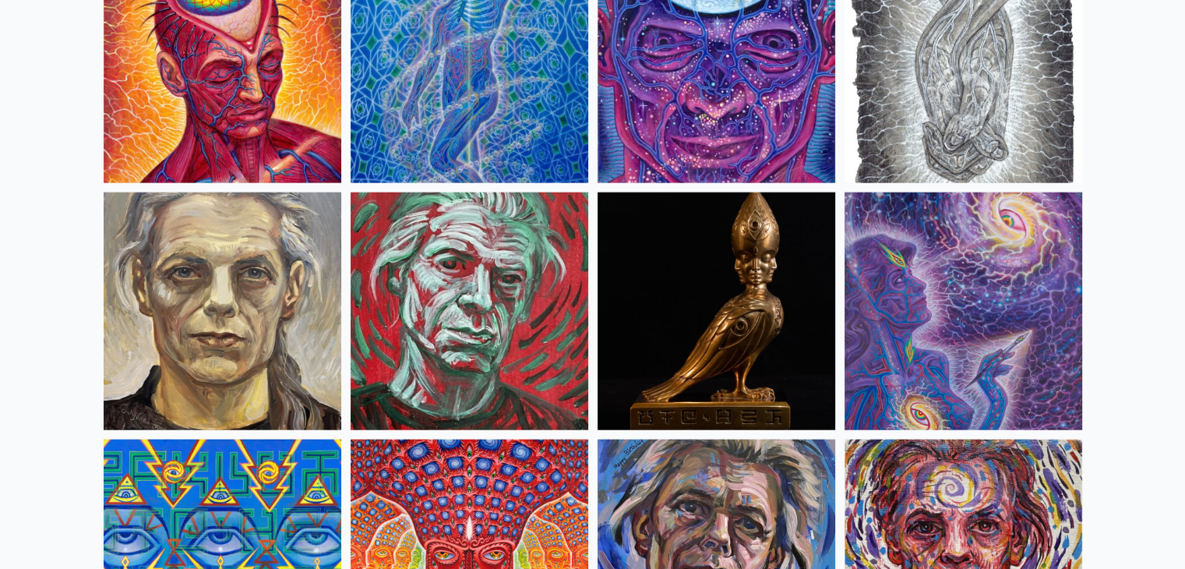
scroll to position [3690, 0]
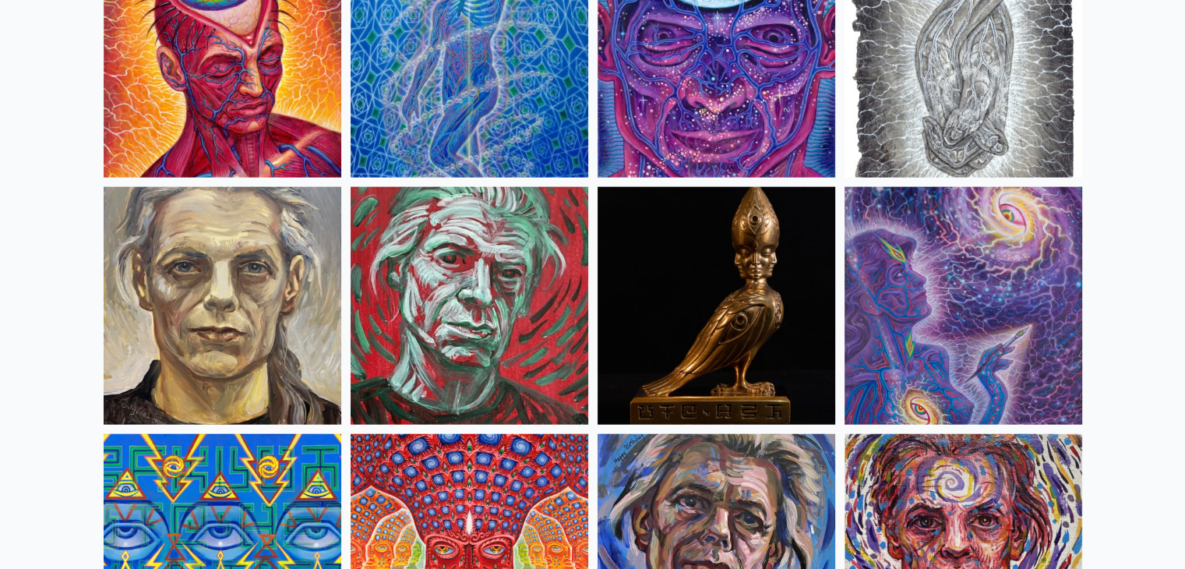
click at [1061, 262] on img at bounding box center [963, 306] width 238 height 238
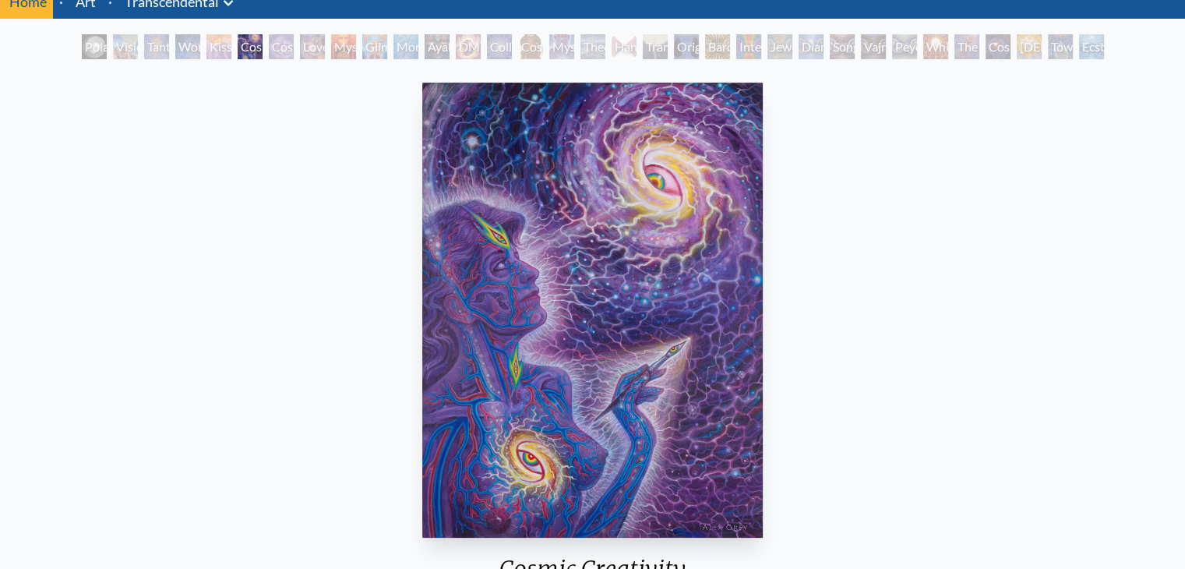
scroll to position [62, 0]
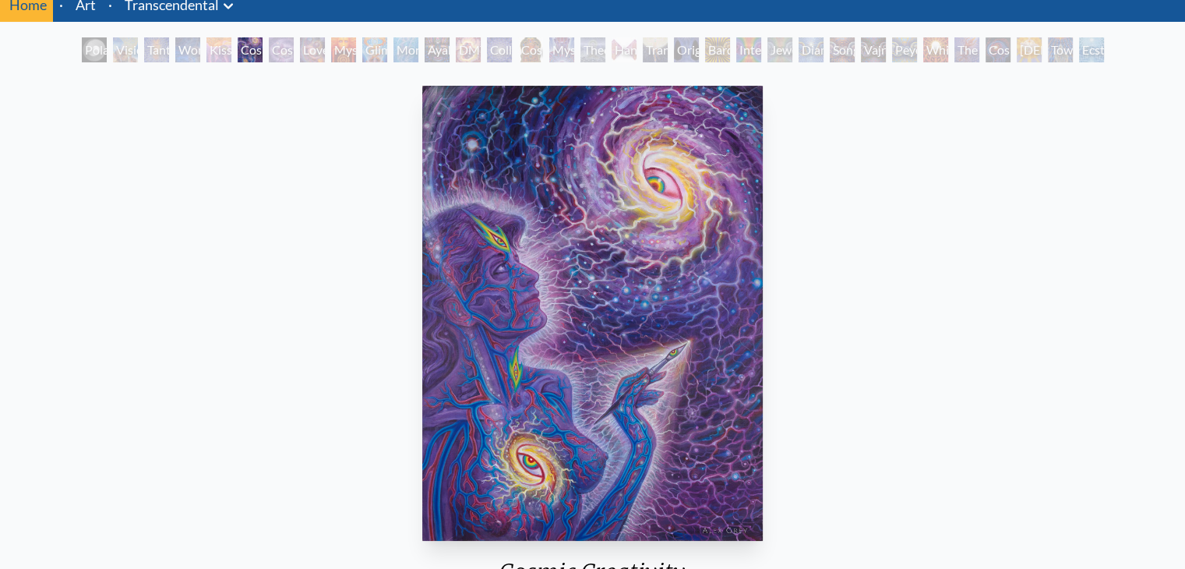
click at [761, 346] on img "6 / 33" at bounding box center [592, 313] width 340 height 455
